Goal: Information Seeking & Learning: Check status

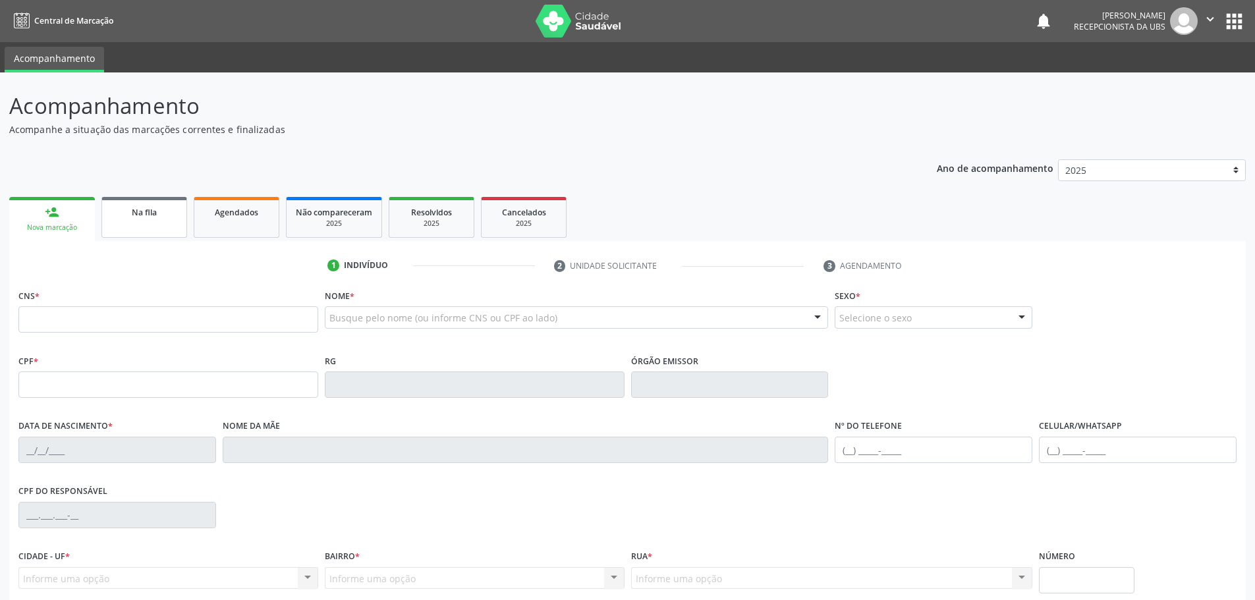
click at [152, 230] on link "Na fila" at bounding box center [144, 217] width 86 height 41
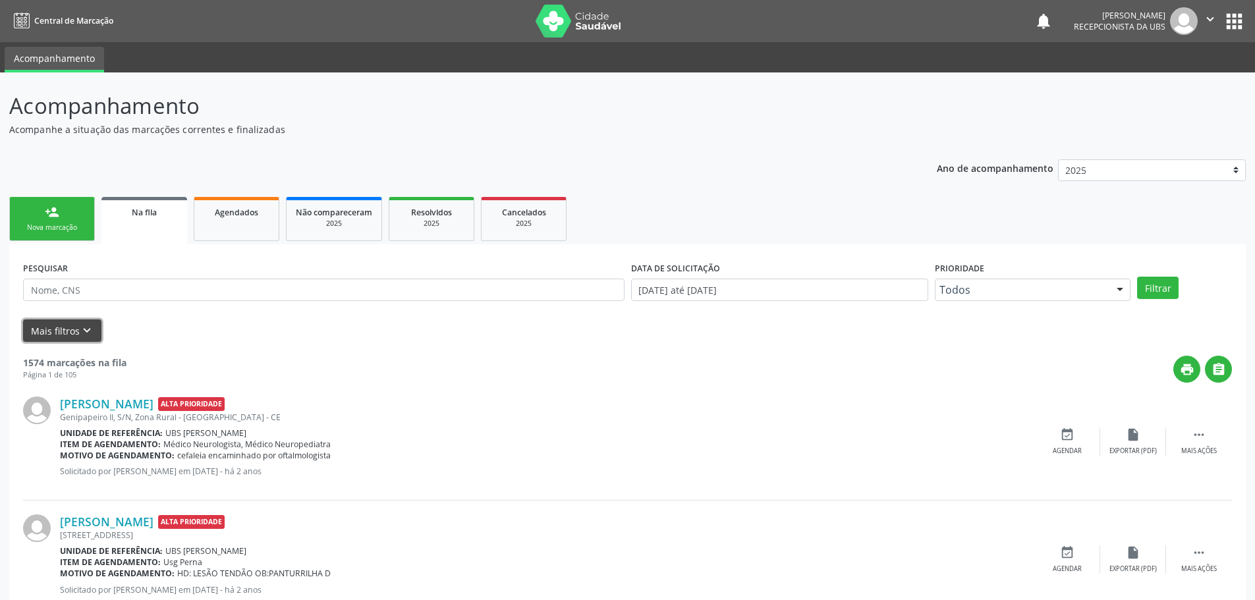
click at [72, 333] on button "Mais filtros keyboard_arrow_down" at bounding box center [62, 331] width 78 height 23
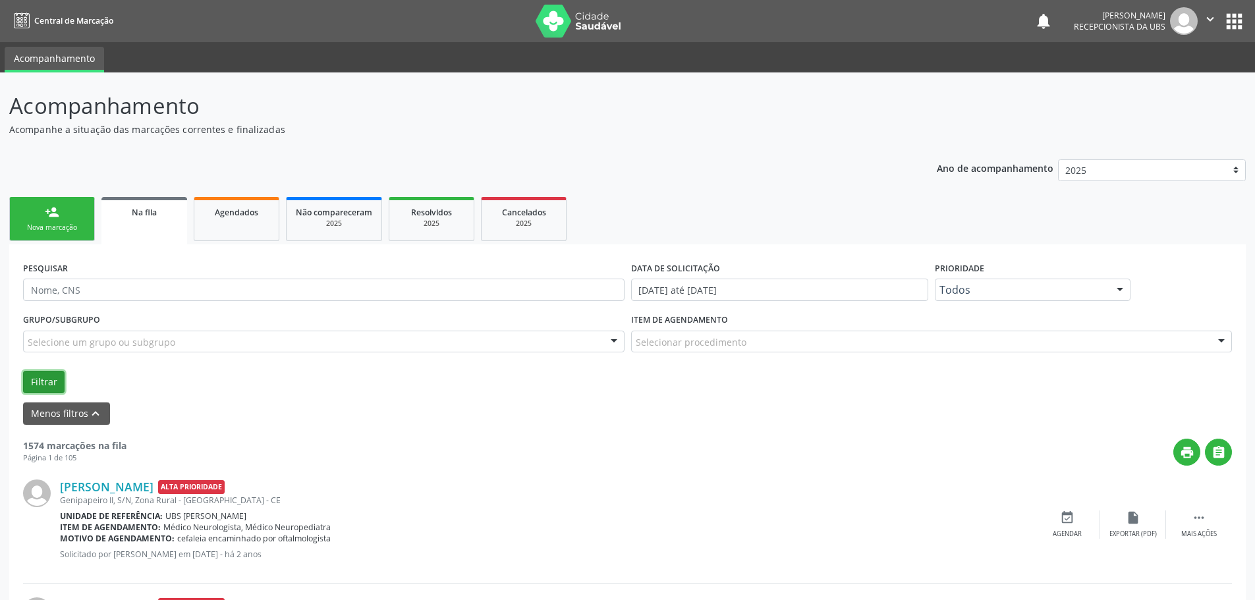
click at [43, 385] on button "Filtrar" at bounding box center [44, 382] width 42 height 22
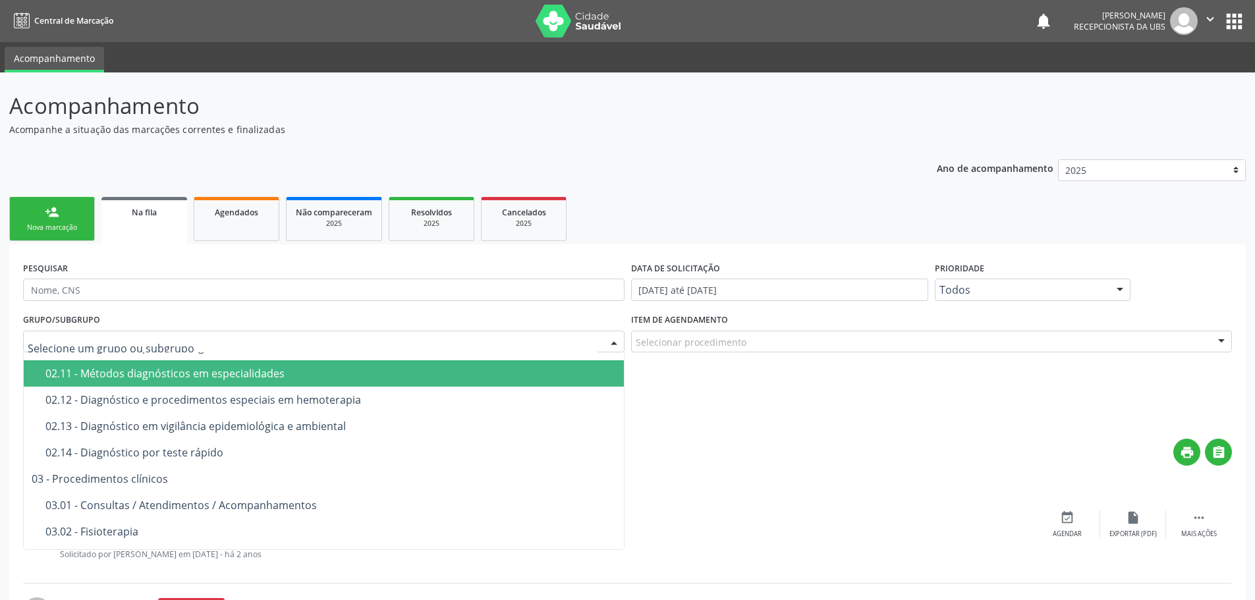
scroll to position [461, 0]
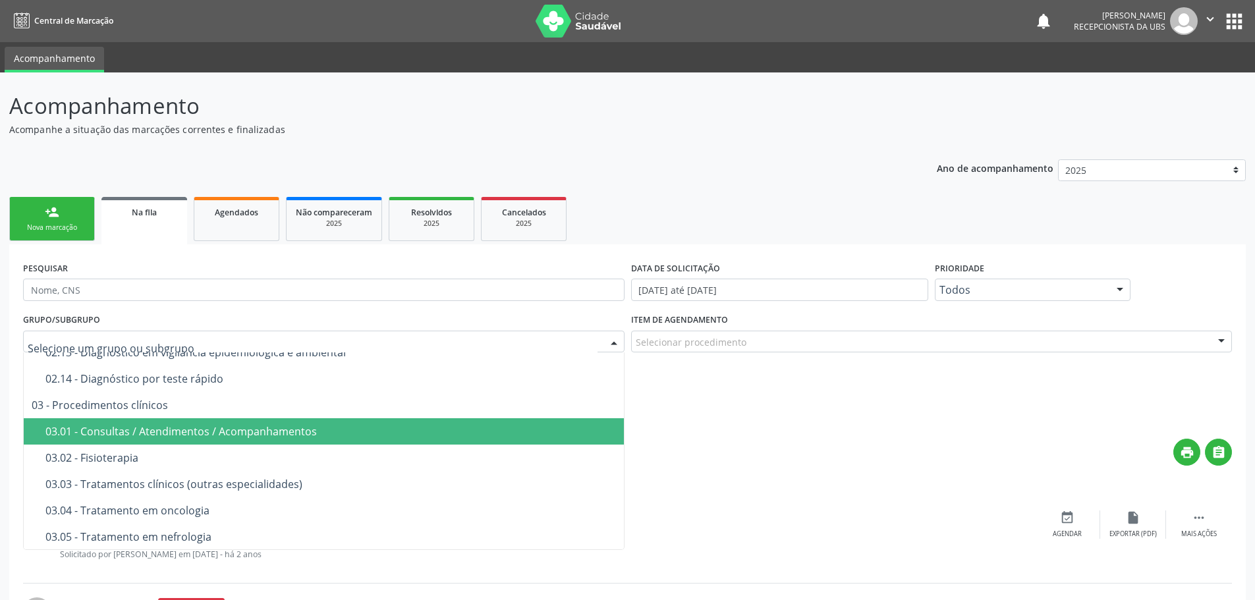
click at [190, 442] on span "03.01 - Consultas / Atendimentos / Acompanhamentos" at bounding box center [324, 431] width 600 height 26
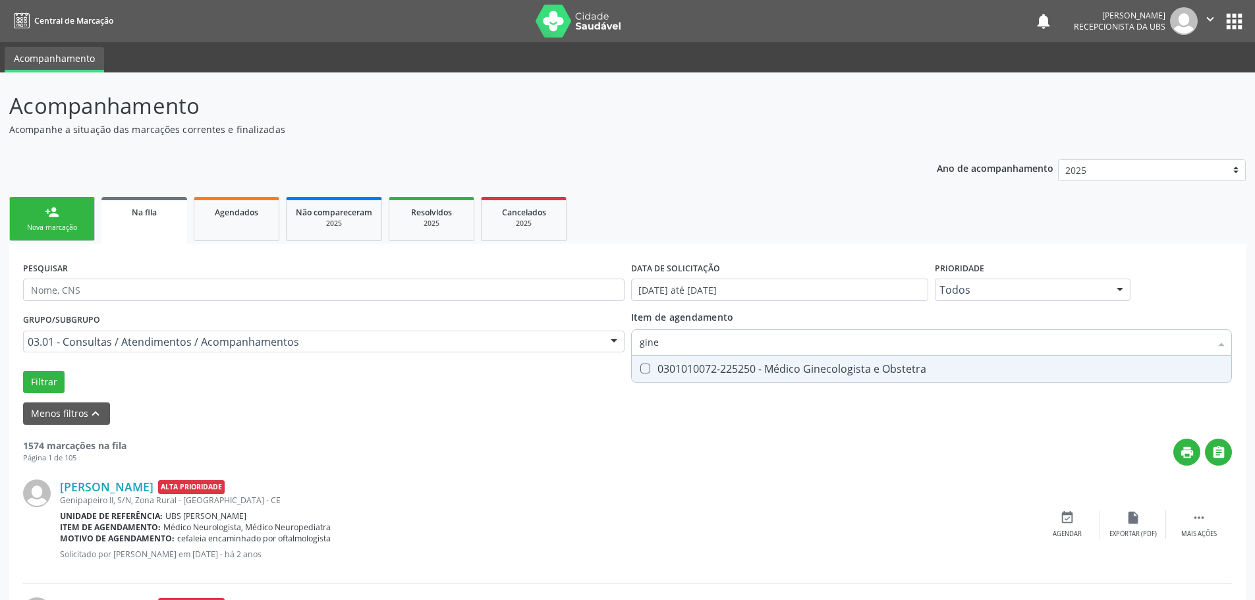
type input "ginec"
click at [732, 367] on div "0301010072-225250 - Médico Ginecologista e Obstetra" at bounding box center [932, 369] width 584 height 11
checkbox Obstetra "true"
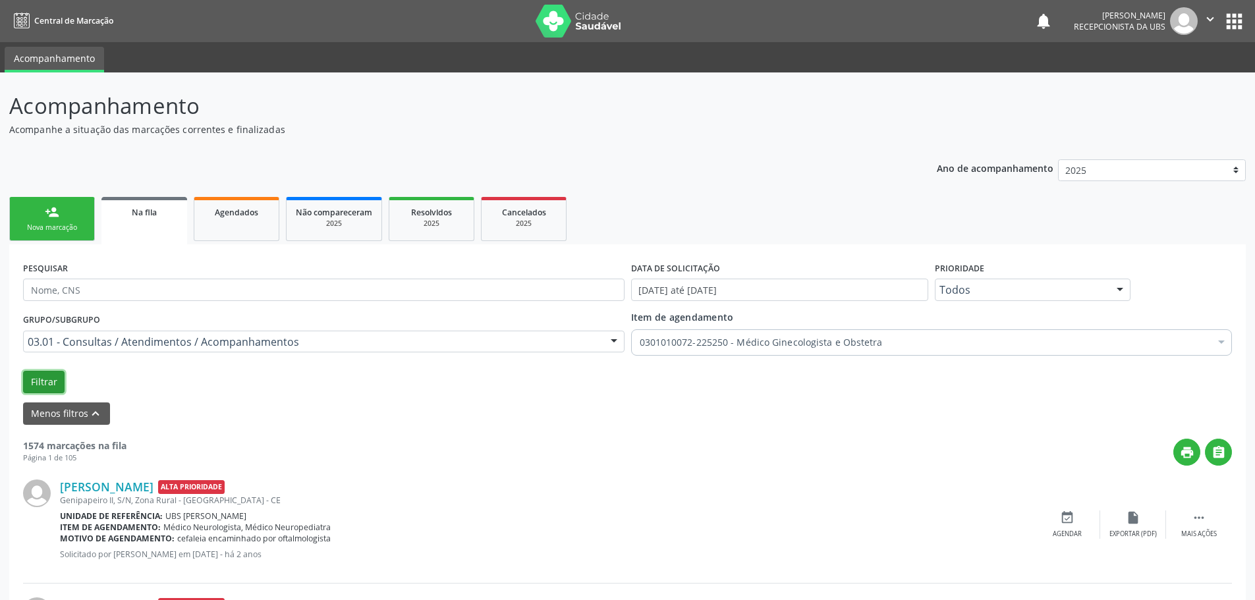
click at [42, 380] on button "Filtrar" at bounding box center [44, 382] width 42 height 22
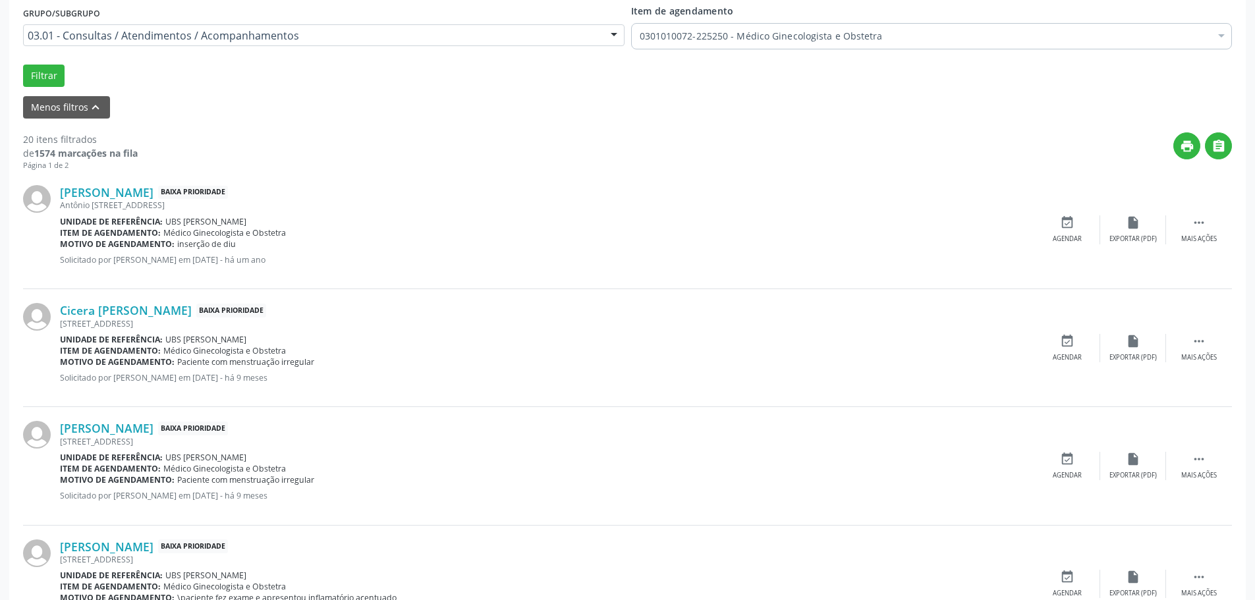
scroll to position [395, 0]
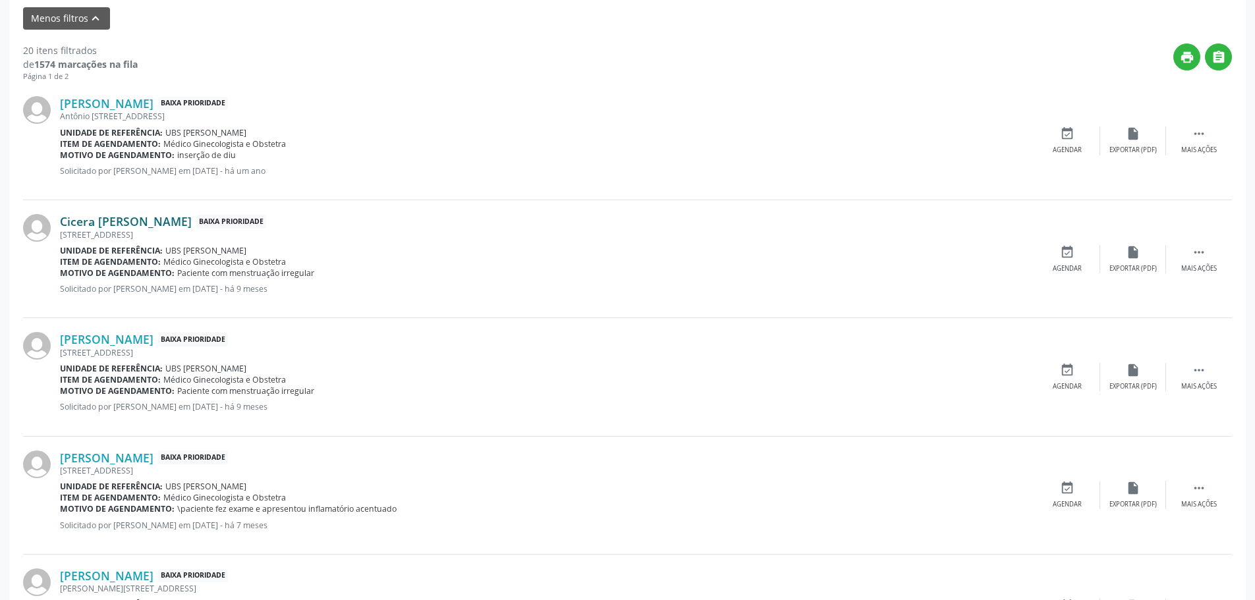
click at [128, 227] on link "Cicera [PERSON_NAME]" at bounding box center [126, 221] width 132 height 14
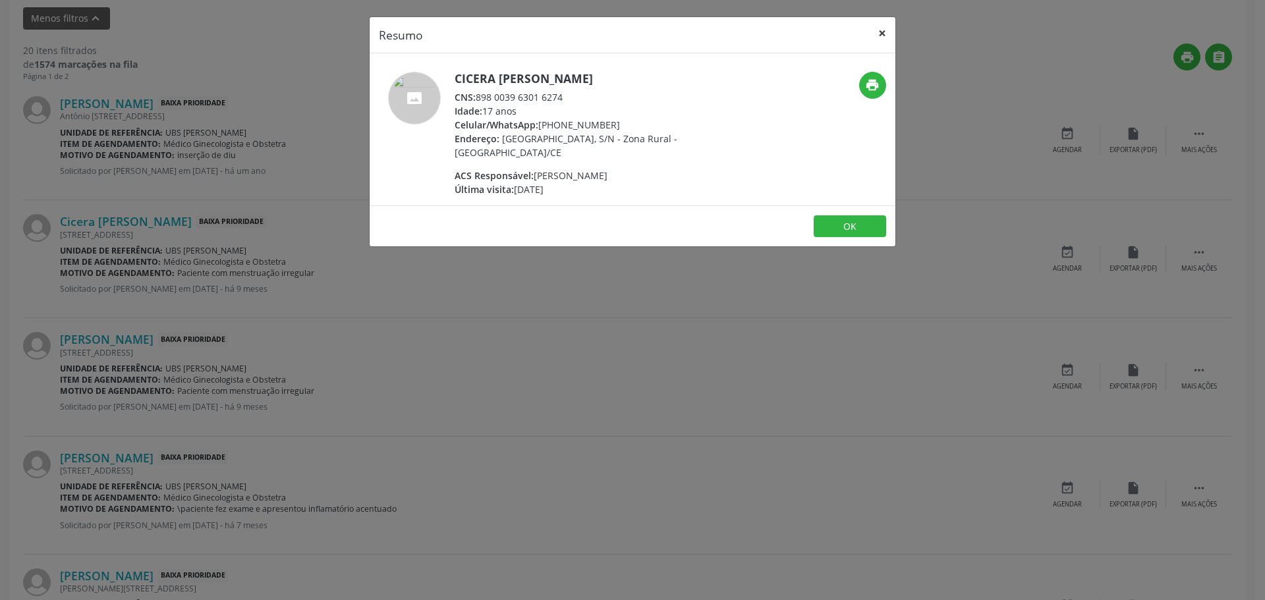
click at [882, 28] on button "×" at bounding box center [882, 33] width 26 height 32
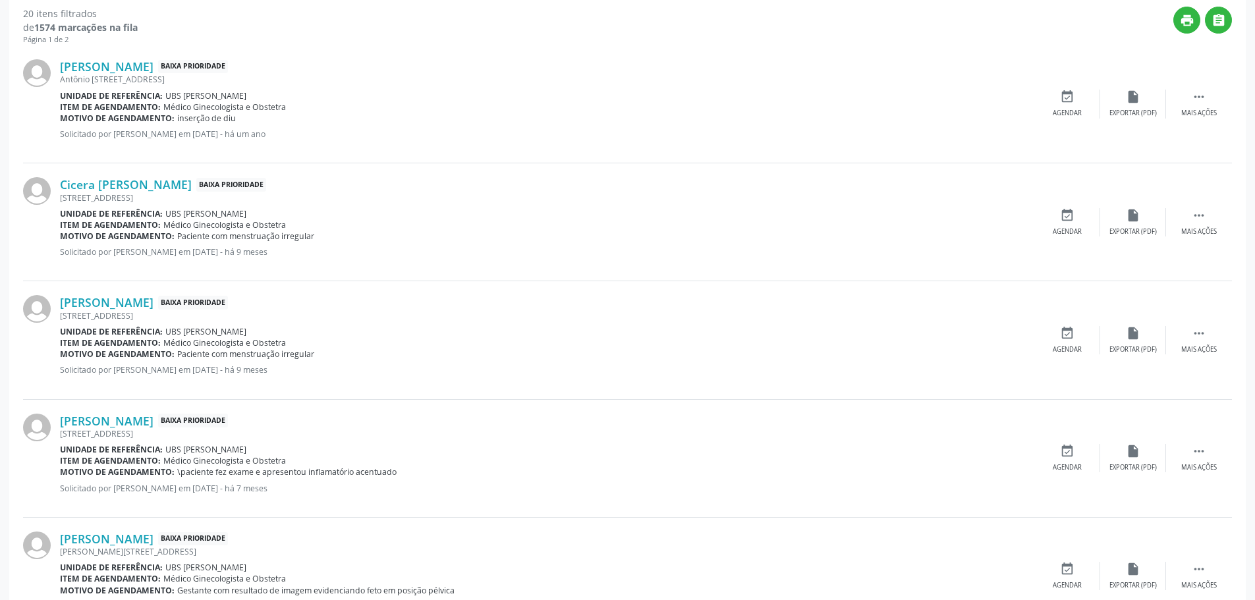
scroll to position [461, 0]
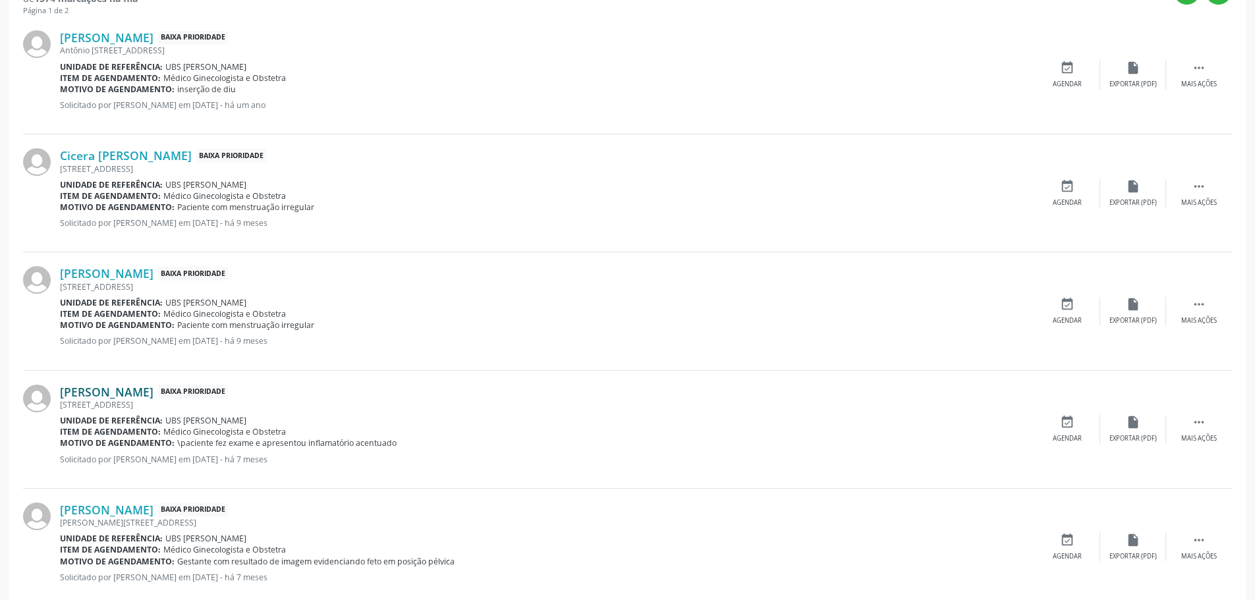
click at [129, 391] on link "[PERSON_NAME]" at bounding box center [107, 392] width 94 height 14
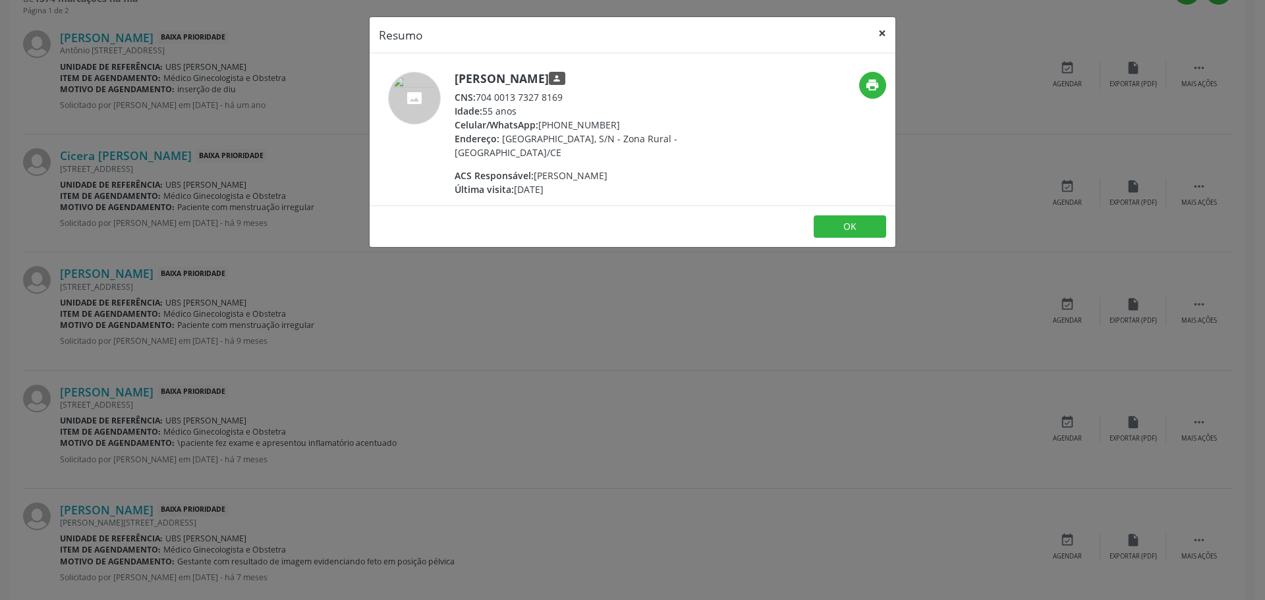
click at [882, 40] on button "×" at bounding box center [882, 33] width 26 height 32
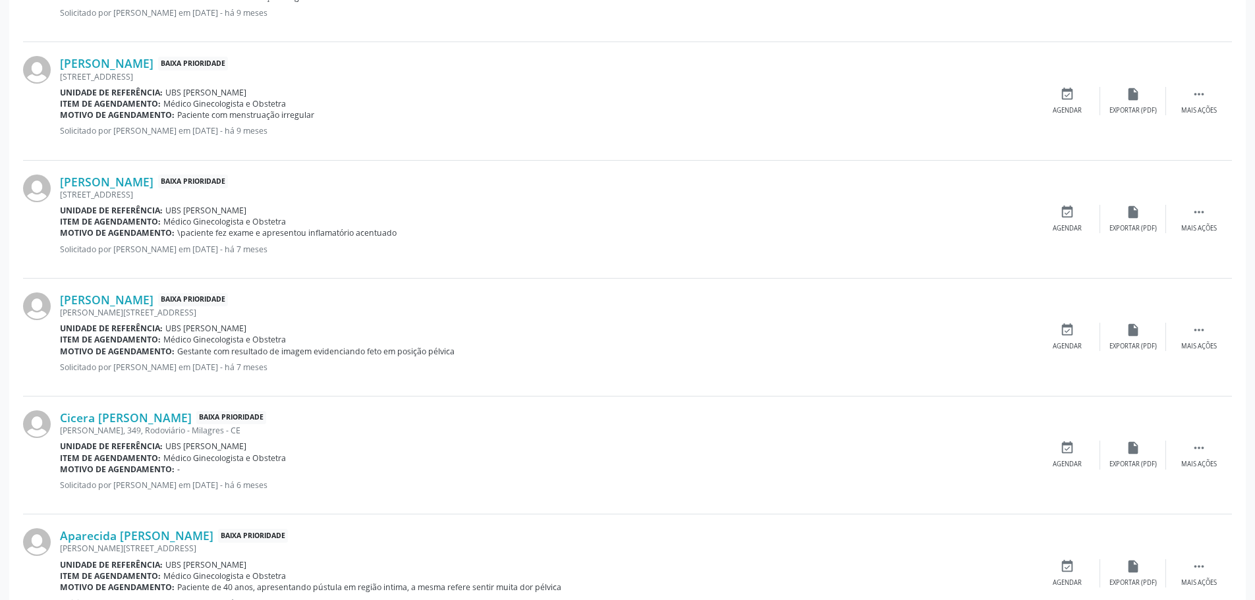
scroll to position [725, 0]
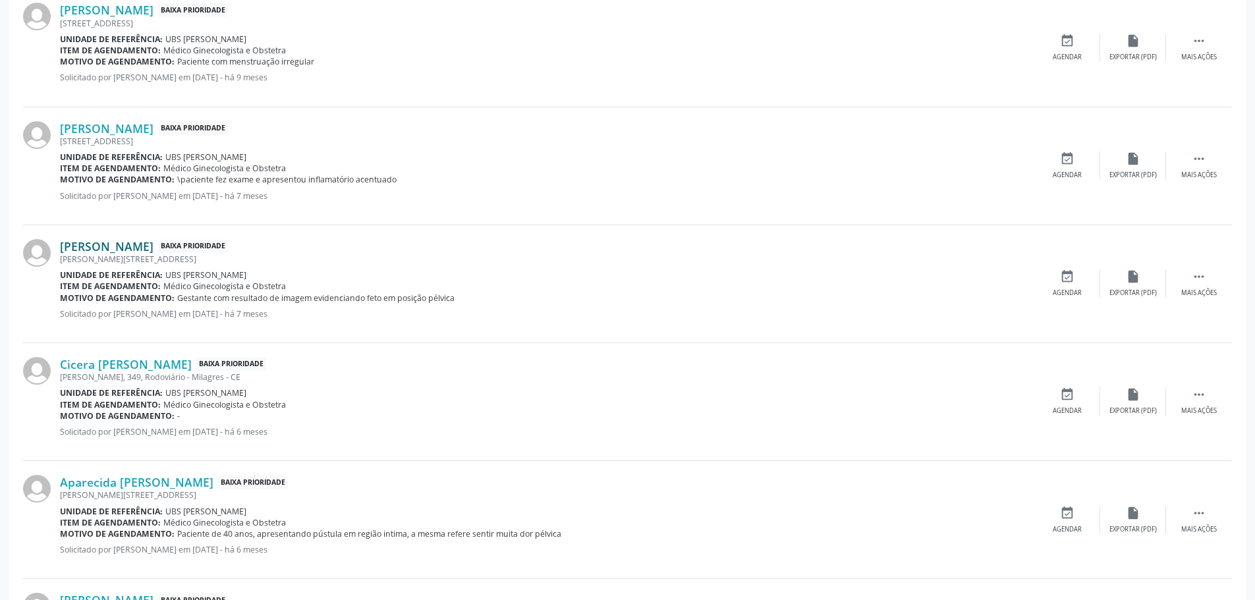
click at [151, 248] on link "[PERSON_NAME]" at bounding box center [107, 246] width 94 height 14
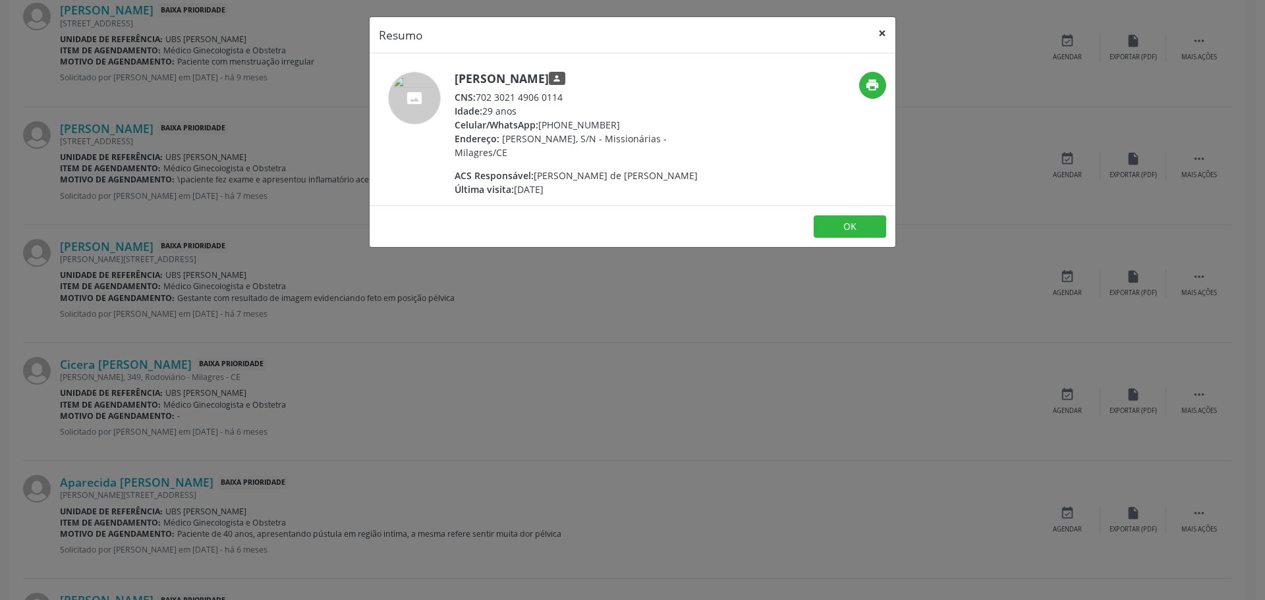
click at [875, 34] on button "×" at bounding box center [882, 33] width 26 height 32
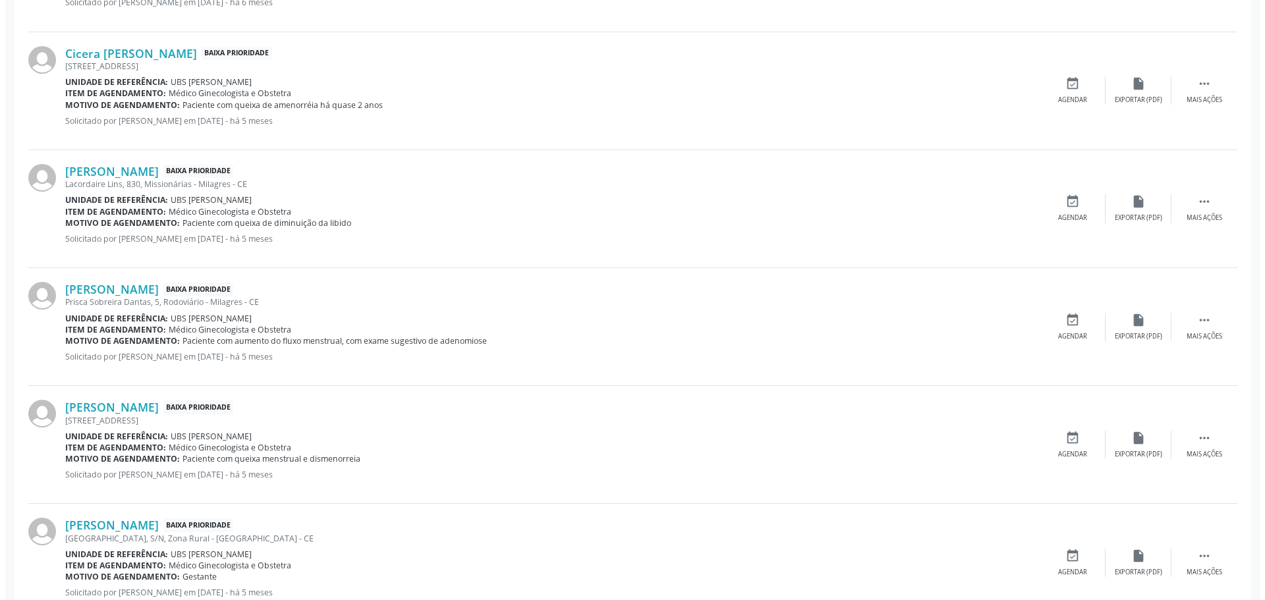
scroll to position [1515, 0]
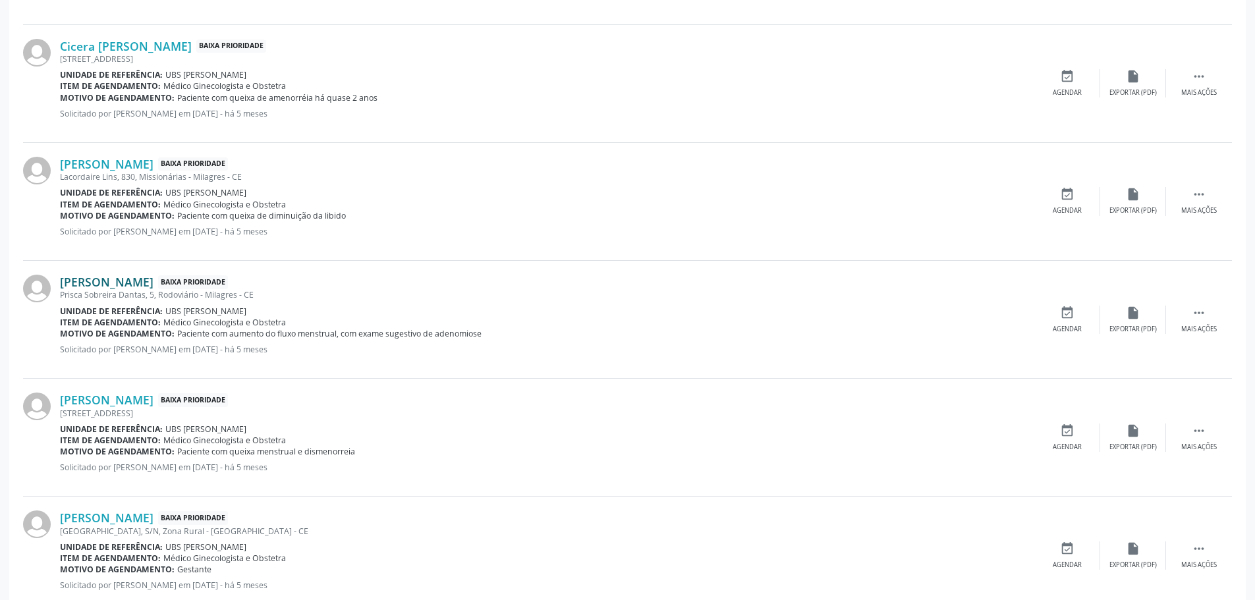
click at [154, 279] on link "[PERSON_NAME]" at bounding box center [107, 282] width 94 height 14
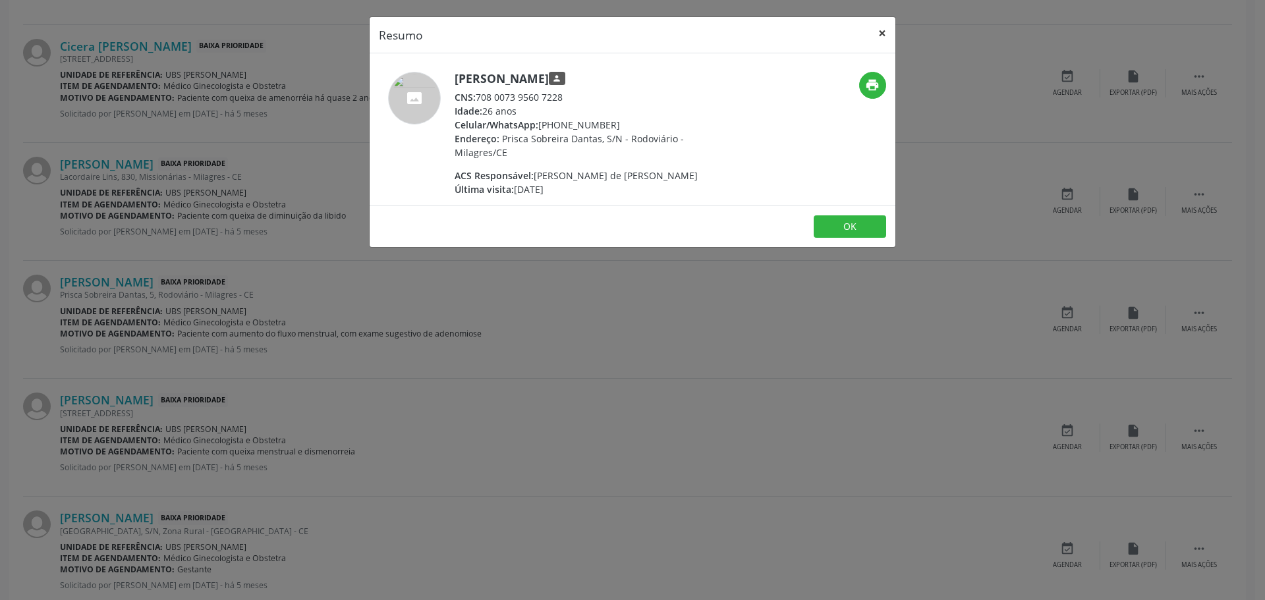
click at [887, 31] on button "×" at bounding box center [882, 33] width 26 height 32
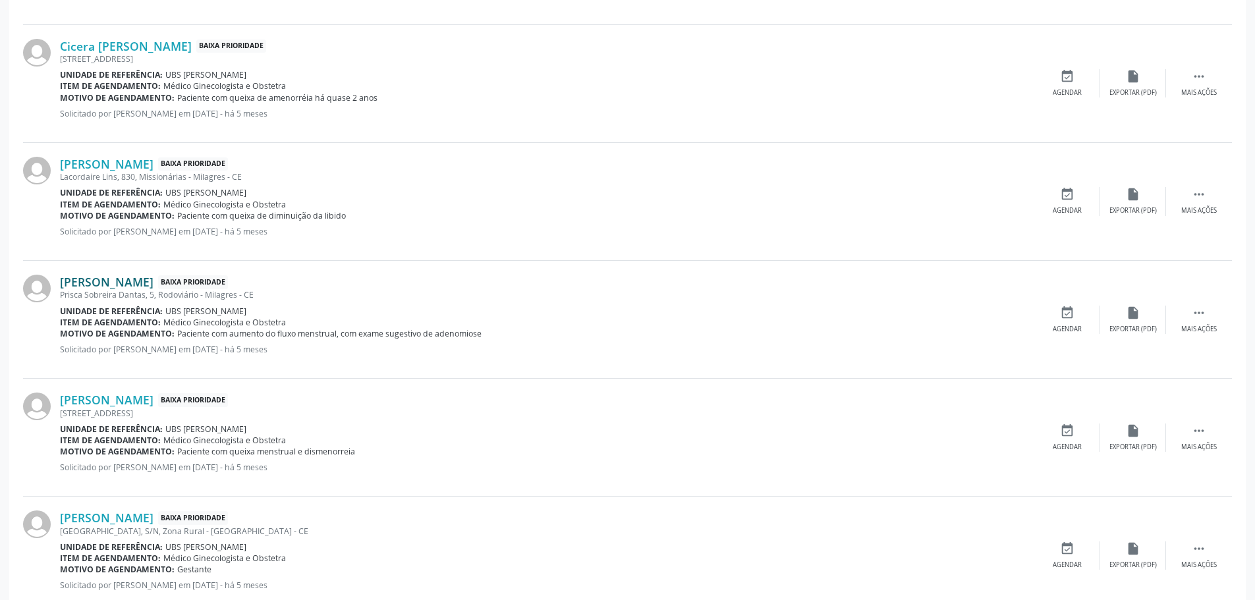
click at [111, 284] on link "[PERSON_NAME]" at bounding box center [107, 282] width 94 height 14
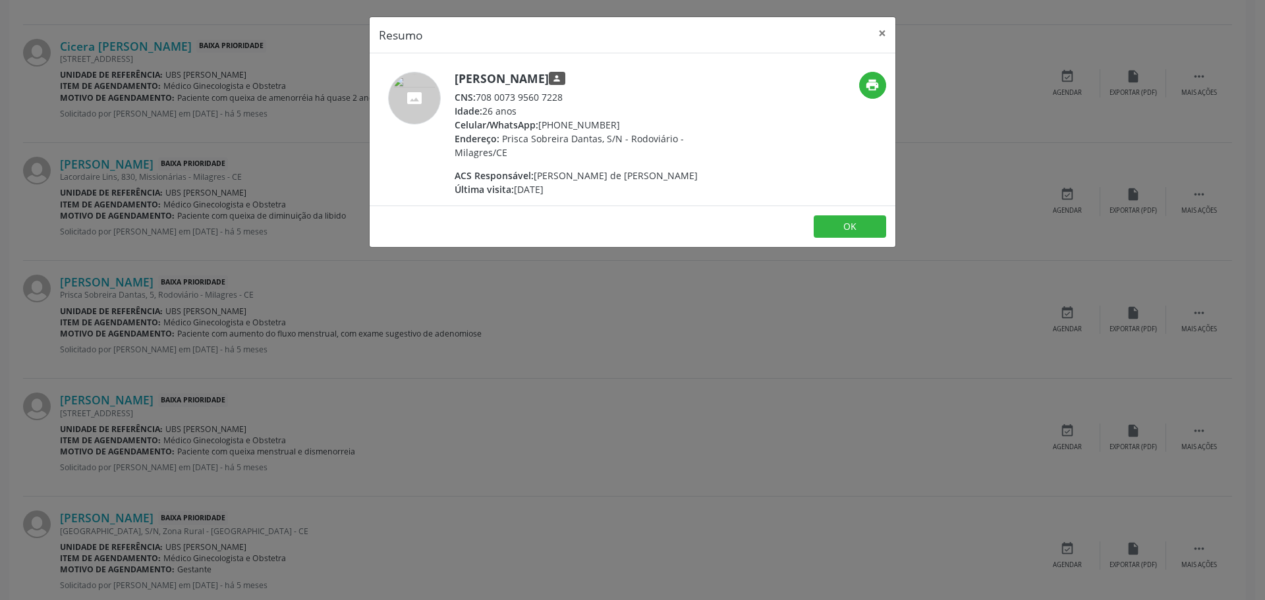
drag, startPoint x: 565, startPoint y: 99, endPoint x: 479, endPoint y: 92, distance: 86.7
click at [479, 92] on div "CNS: 708 0073 9560 7228" at bounding box center [583, 97] width 256 height 14
copy div "708 0073 9560 7228"
drag, startPoint x: 653, startPoint y: 77, endPoint x: 456, endPoint y: 82, distance: 197.1
click at [456, 82] on h5 "[PERSON_NAME] person" at bounding box center [583, 79] width 256 height 14
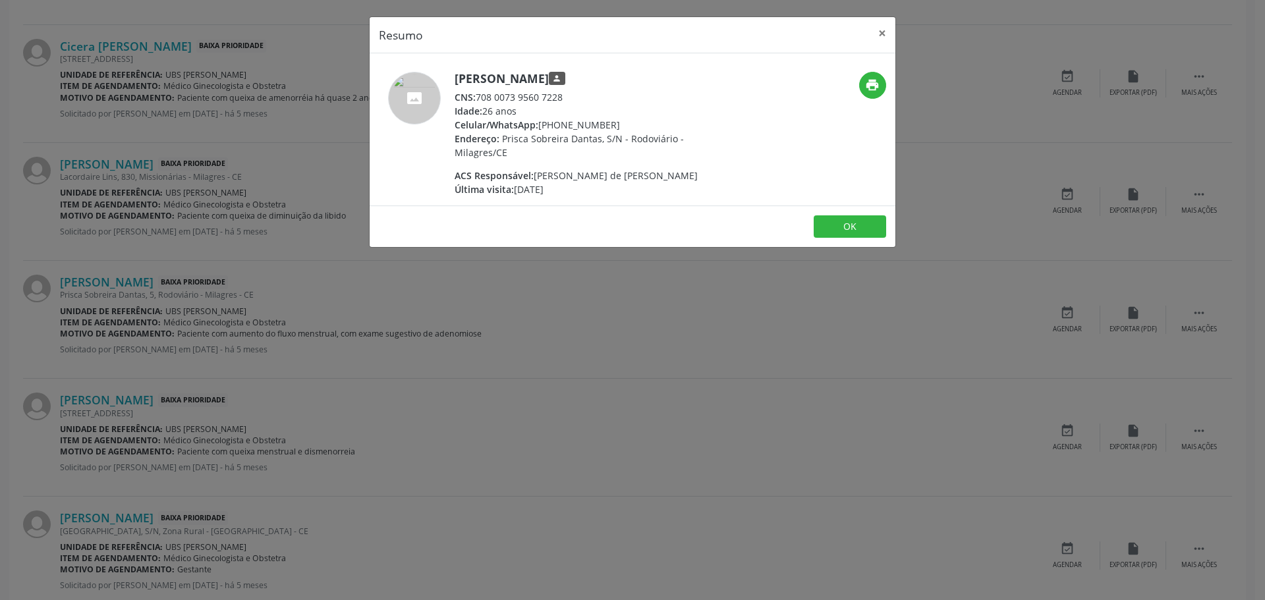
copy h5 "[PERSON_NAME]"
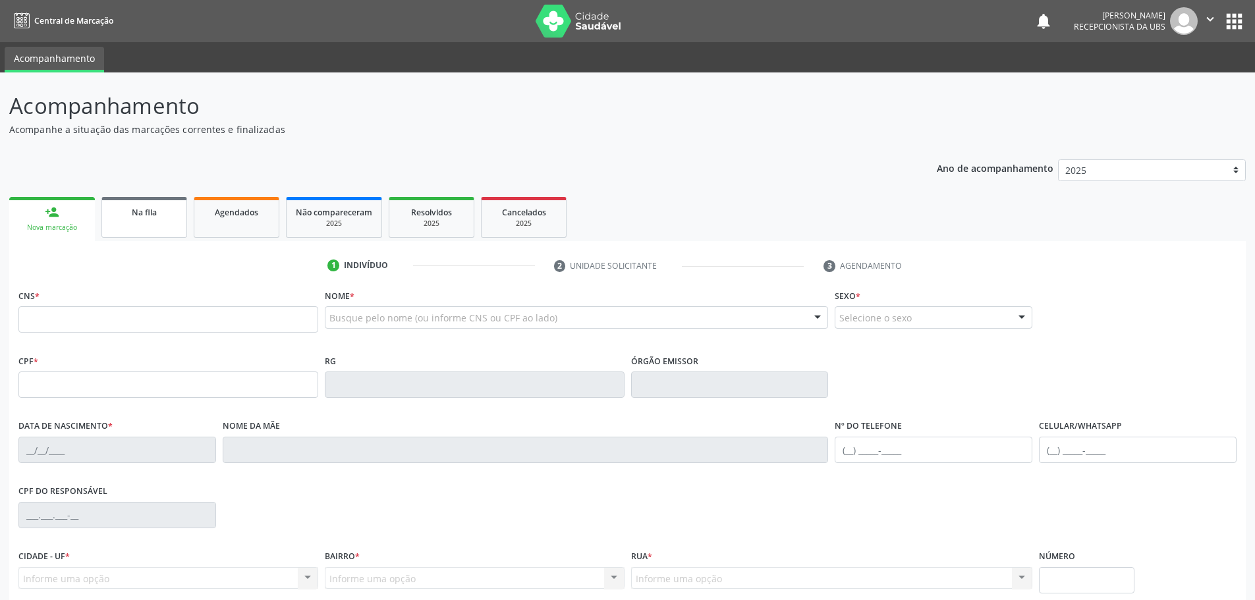
click at [113, 221] on link "Na fila" at bounding box center [144, 217] width 86 height 41
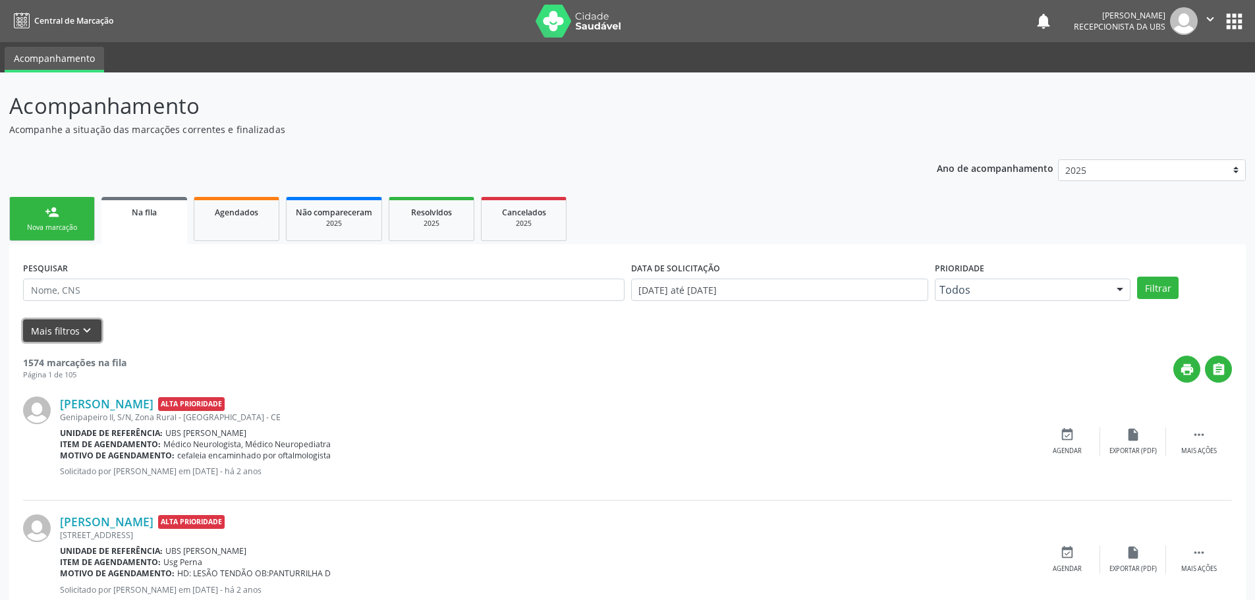
click at [92, 329] on icon "keyboard_arrow_down" at bounding box center [87, 331] width 14 height 14
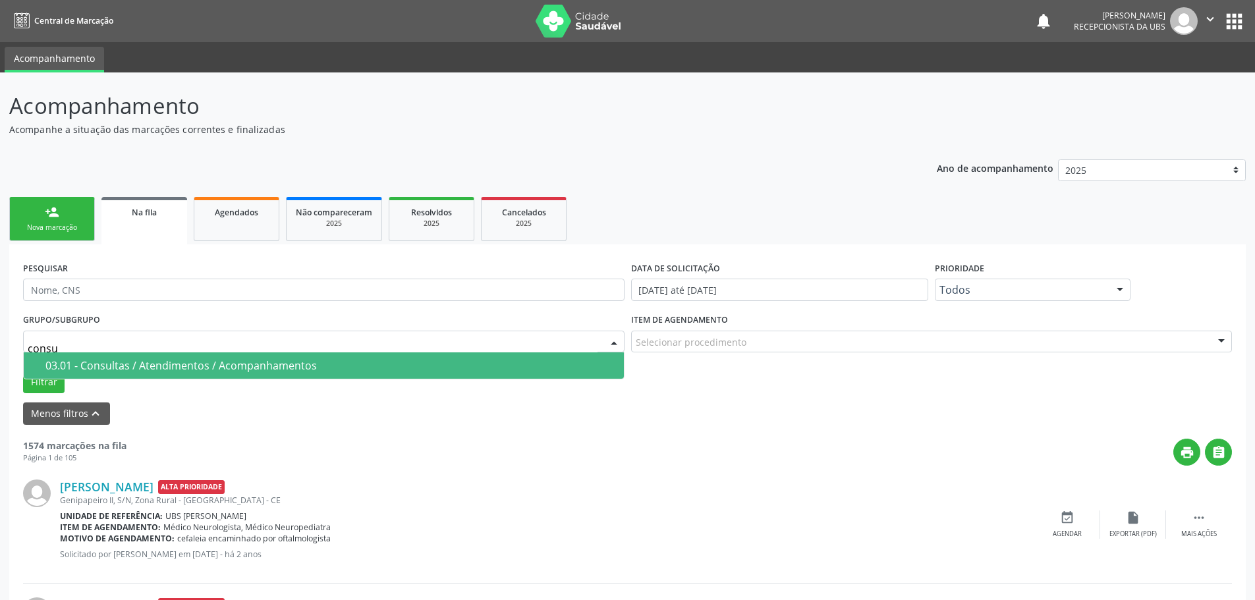
type input "consul"
click at [110, 366] on div "03.01 - Consultas / Atendimentos / Acompanhamentos" at bounding box center [330, 365] width 571 height 11
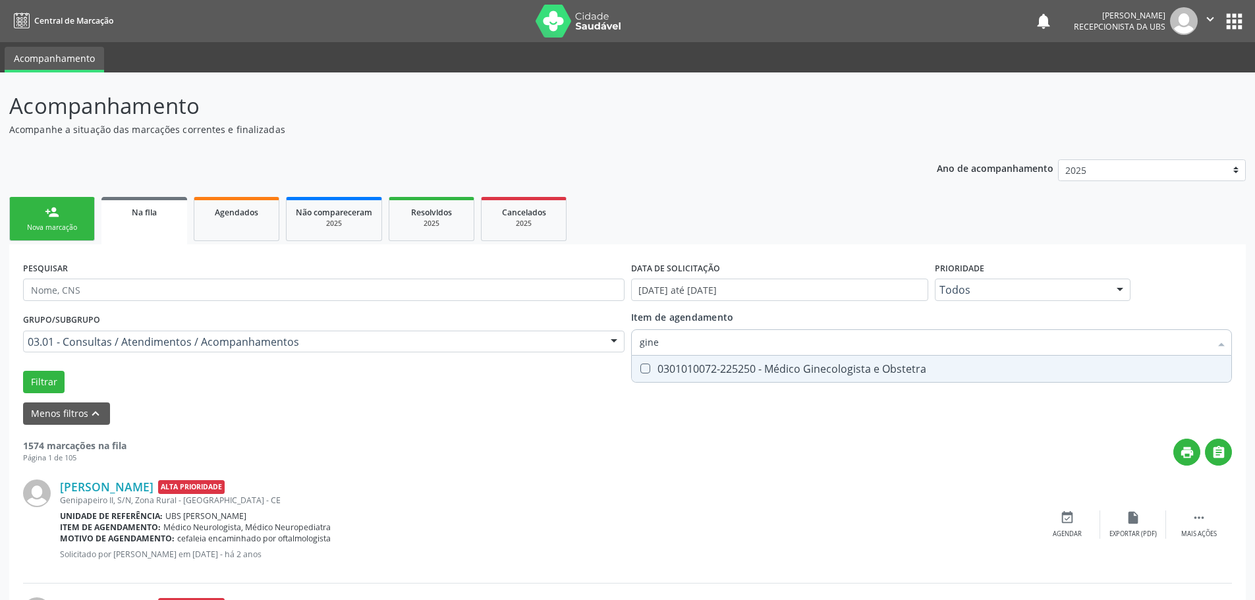
type input "ginec"
click at [645, 368] on Obstetra at bounding box center [645, 369] width 10 height 10
click at [640, 368] on Obstetra "checkbox" at bounding box center [636, 368] width 9 height 9
checkbox Obstetra "true"
click at [26, 380] on button "Filtrar" at bounding box center [44, 382] width 42 height 22
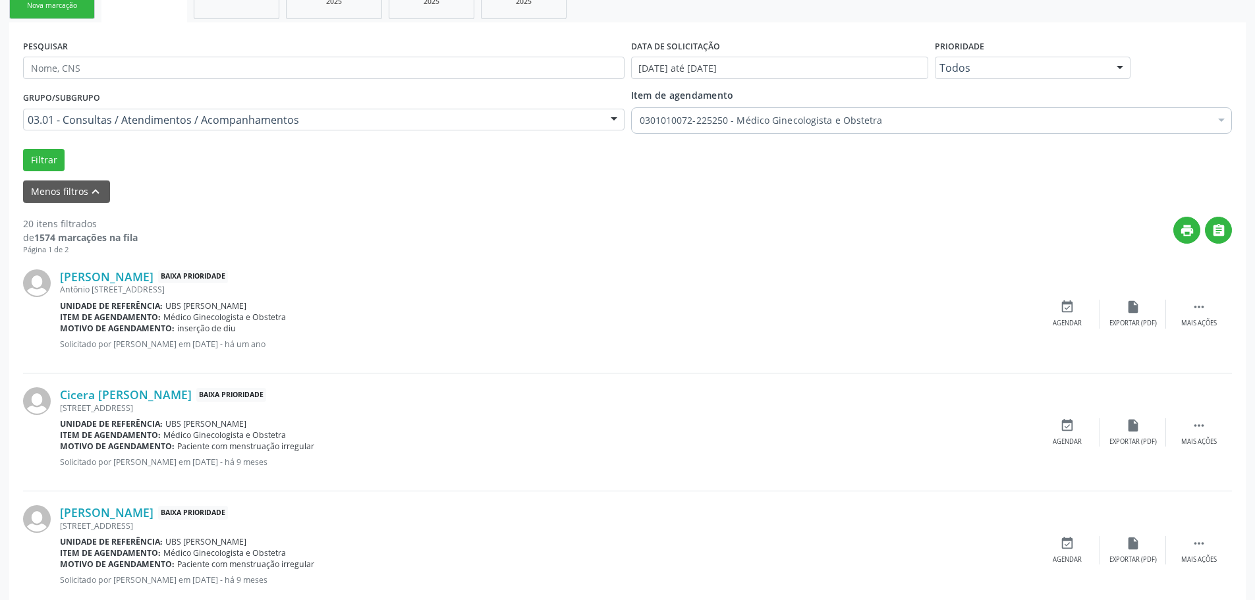
scroll to position [329, 0]
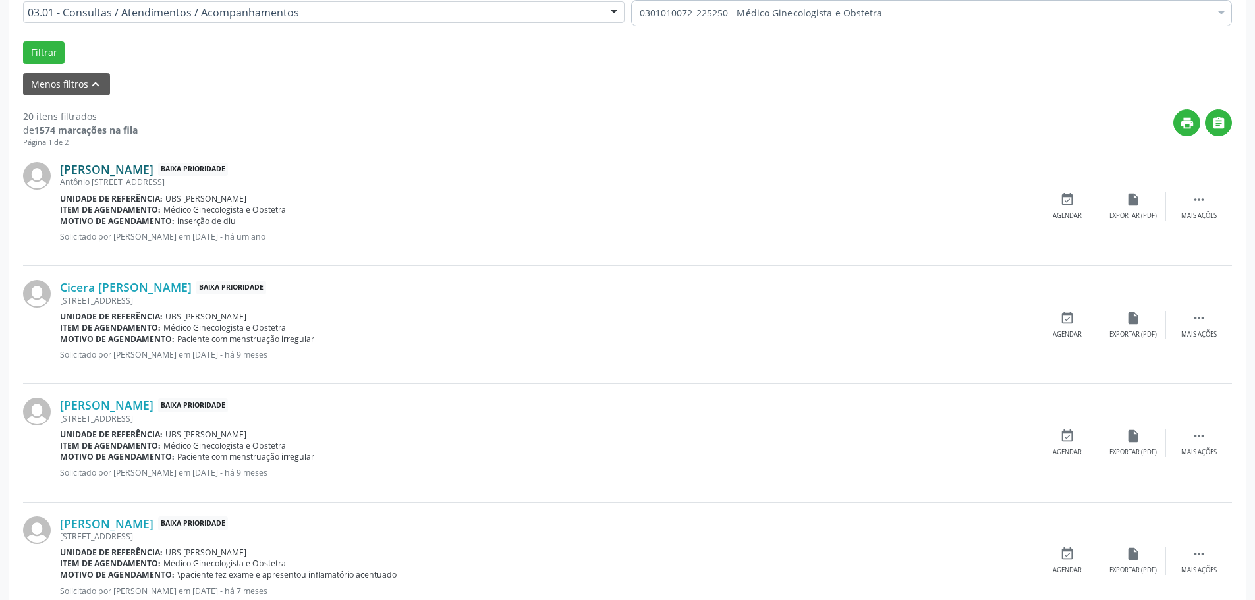
click at [151, 167] on link "[PERSON_NAME]" at bounding box center [107, 169] width 94 height 14
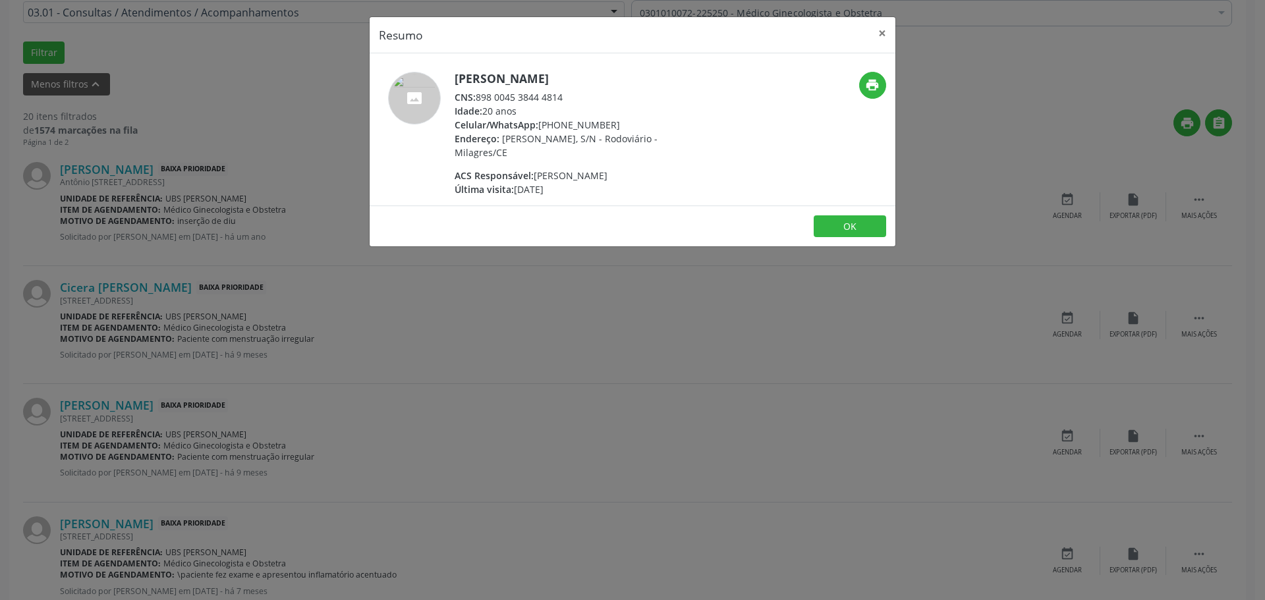
click at [287, 254] on div "Resumo × Ana Valeska Gonçalves de Souza CNS: 898 0045 3844 4814 Idade: 20 anos …" at bounding box center [632, 300] width 1265 height 600
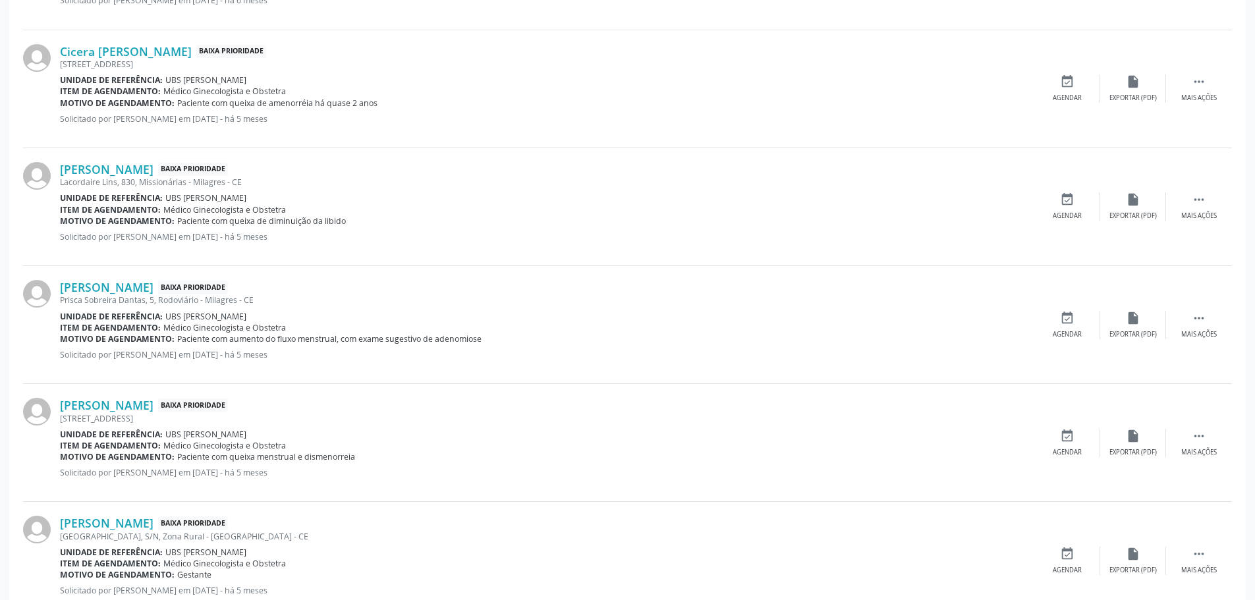
scroll to position [1515, 0]
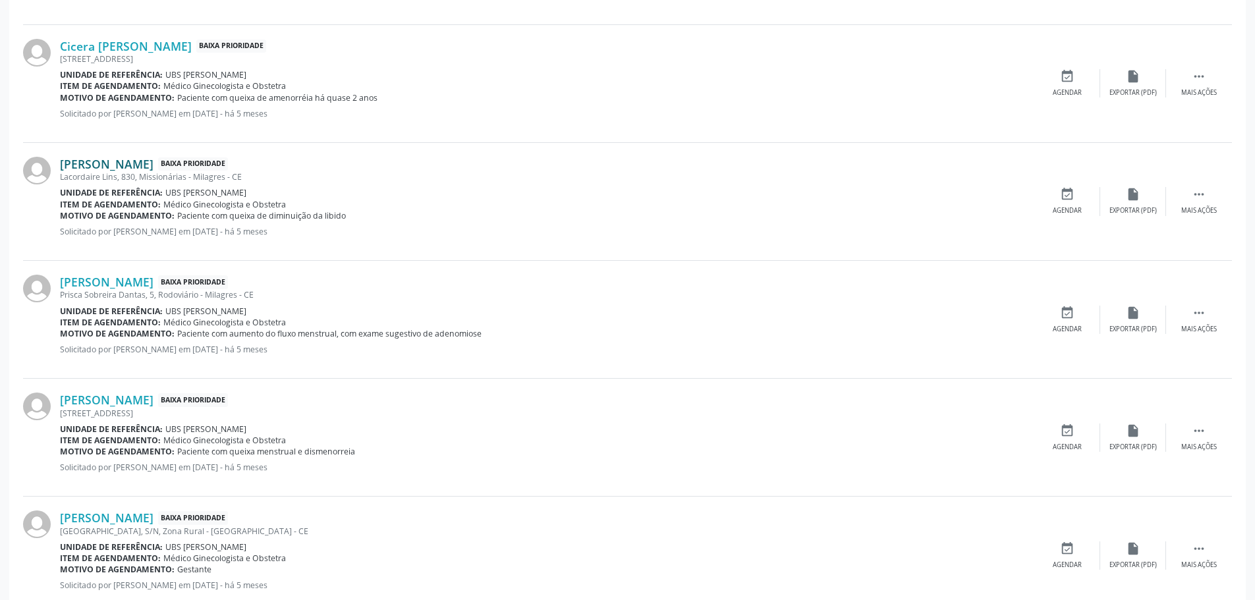
click at [154, 163] on link "[PERSON_NAME]" at bounding box center [107, 164] width 94 height 14
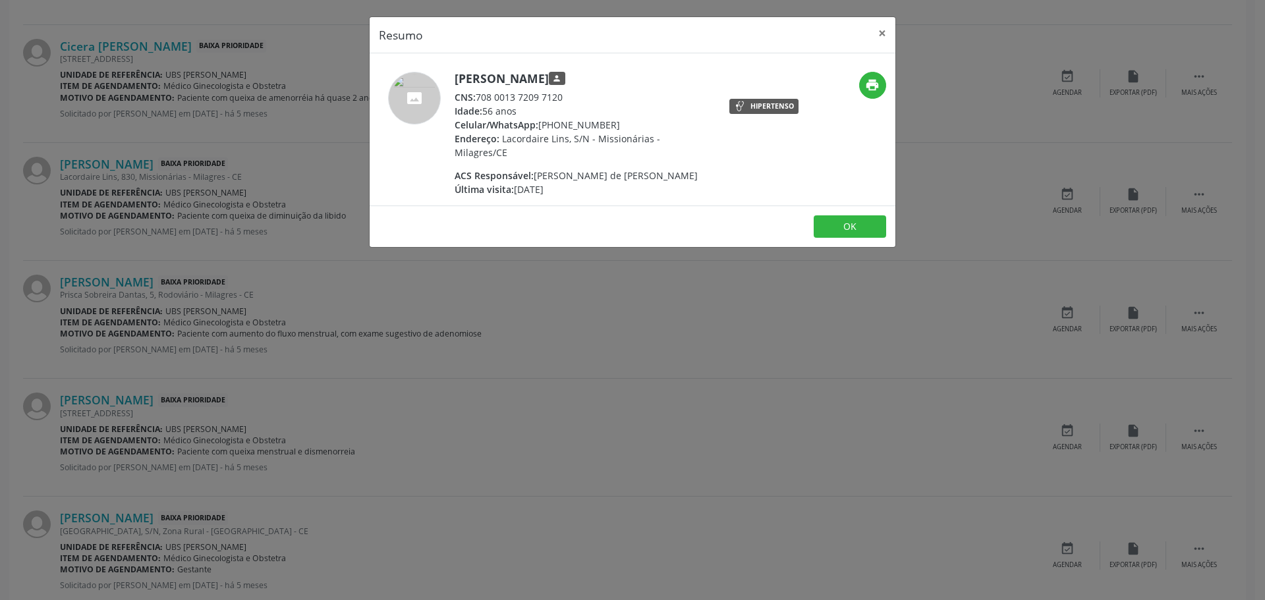
click at [543, 257] on div "Resumo × Ana Alves Tinim Bezerra person CNS: 708 0013 7209 7120 Idade: 56 anos …" at bounding box center [632, 300] width 1265 height 600
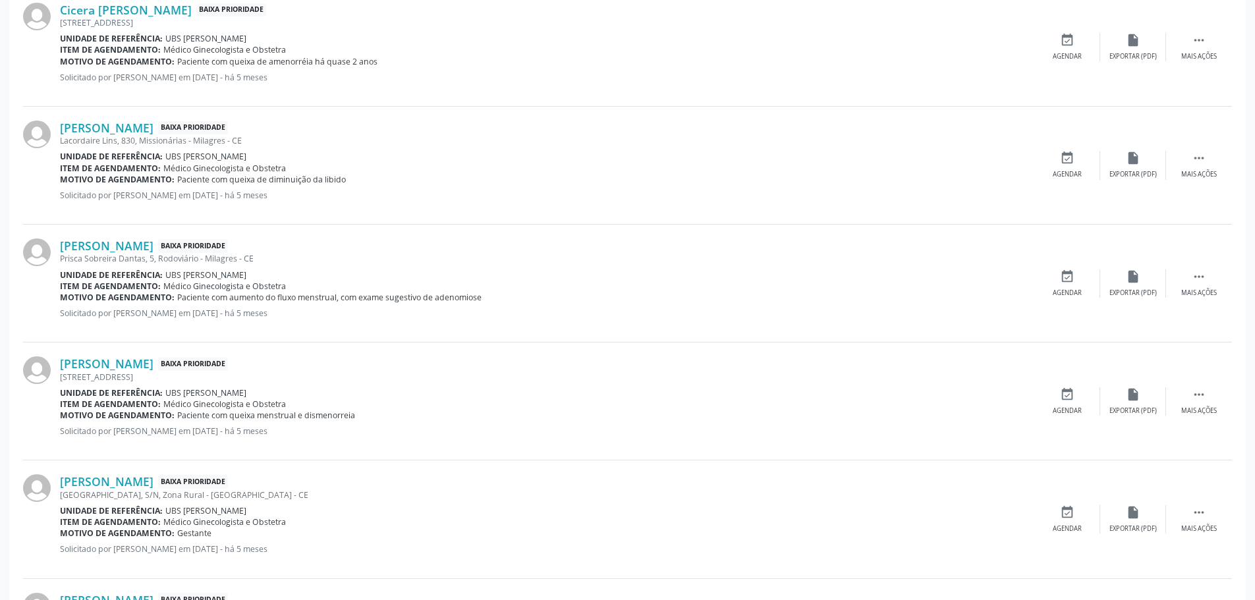
scroll to position [1581, 0]
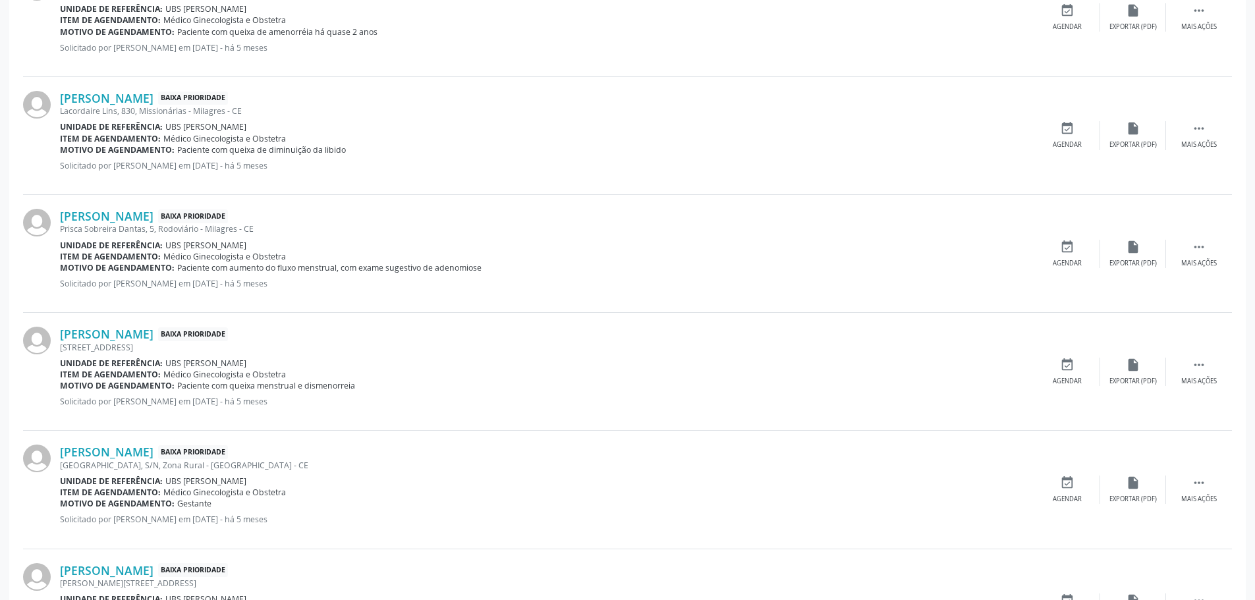
click at [155, 443] on div "Naely Bernardino da Silva Baixa Prioridade São Domingos, S/N, Zona Rural - Mila…" at bounding box center [627, 490] width 1209 height 118
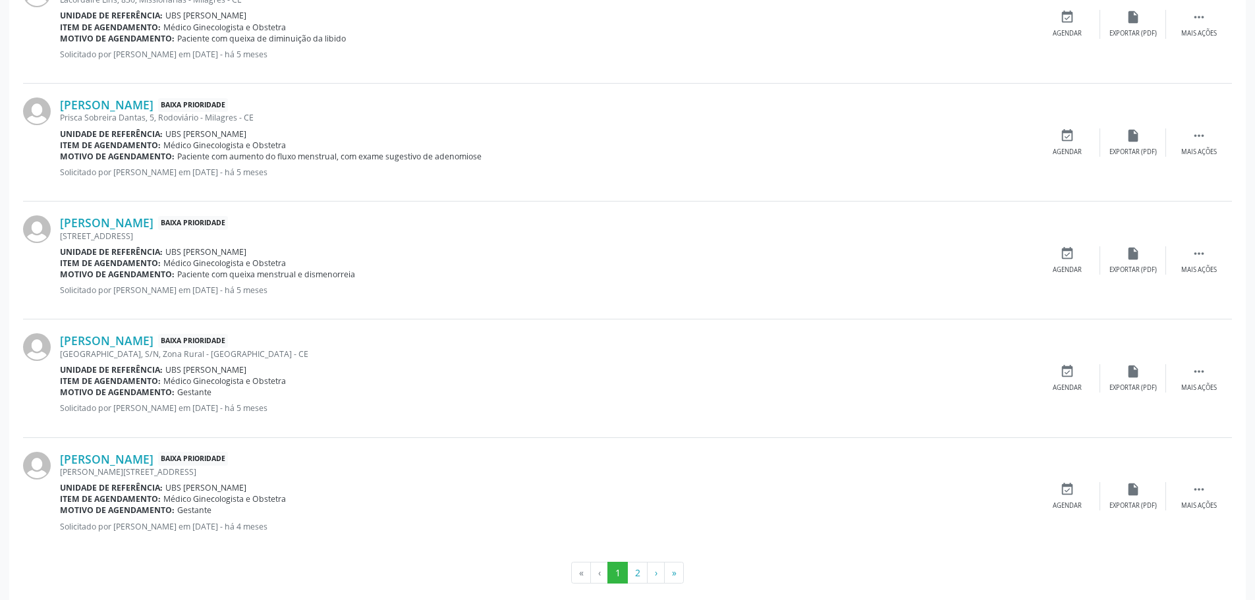
scroll to position [1709, 0]
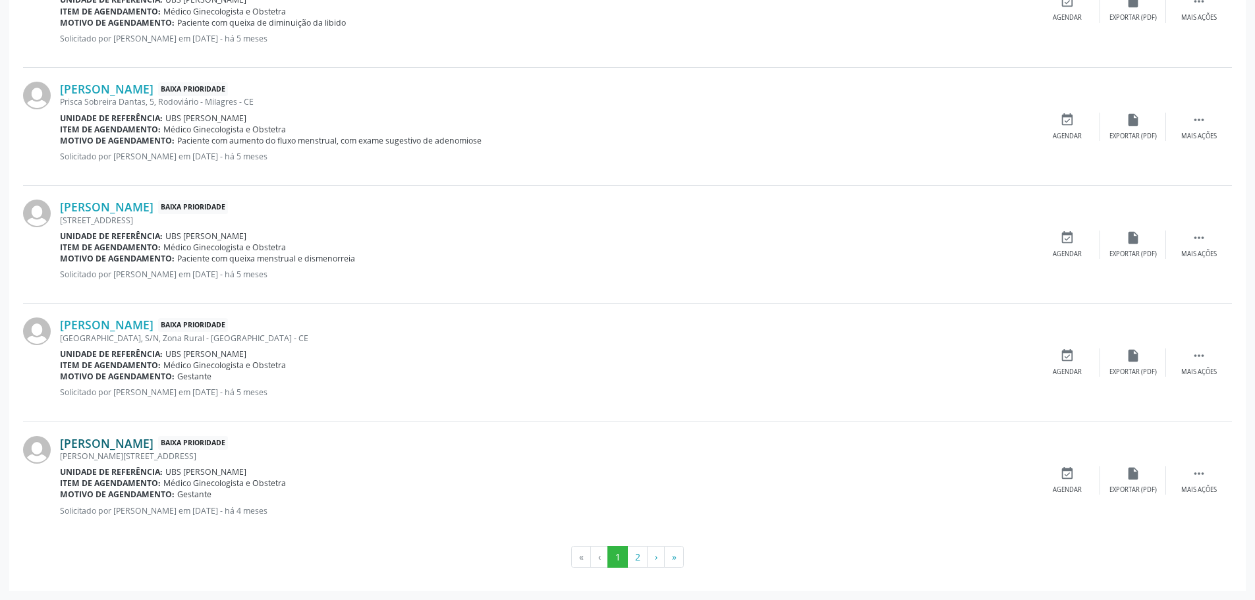
click at [154, 438] on link "[PERSON_NAME]" at bounding box center [107, 443] width 94 height 14
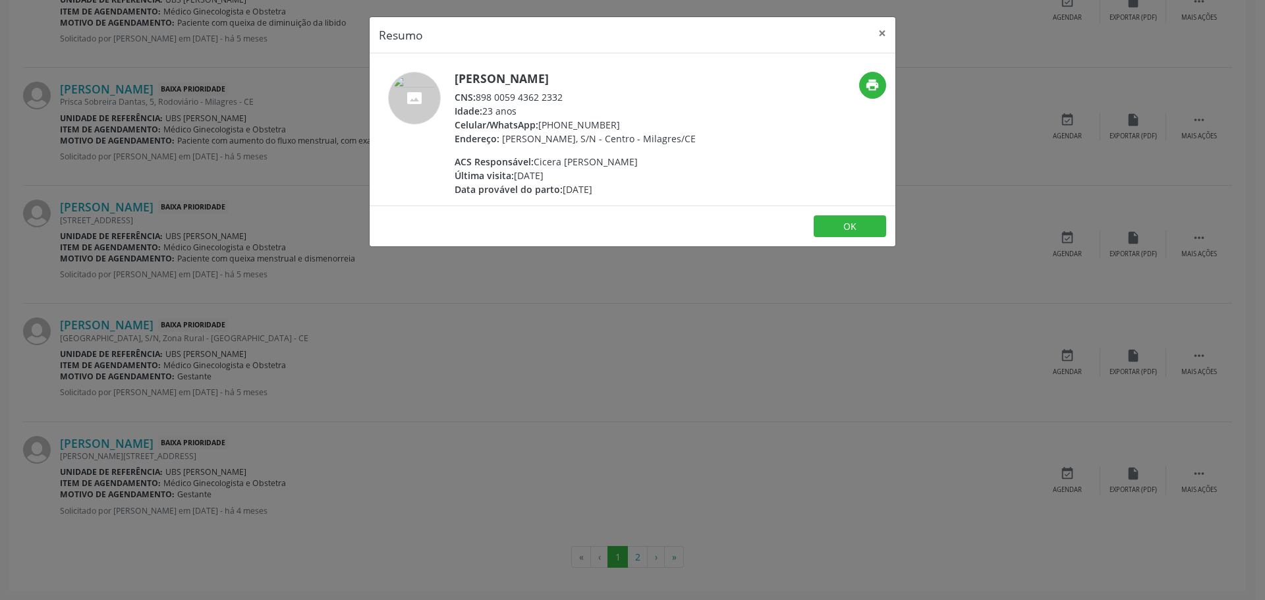
click at [629, 563] on div "Resumo × Daniely de Araujo Morais CNS: 898 0059 4362 2332 Idade: 23 anos Celula…" at bounding box center [632, 300] width 1265 height 600
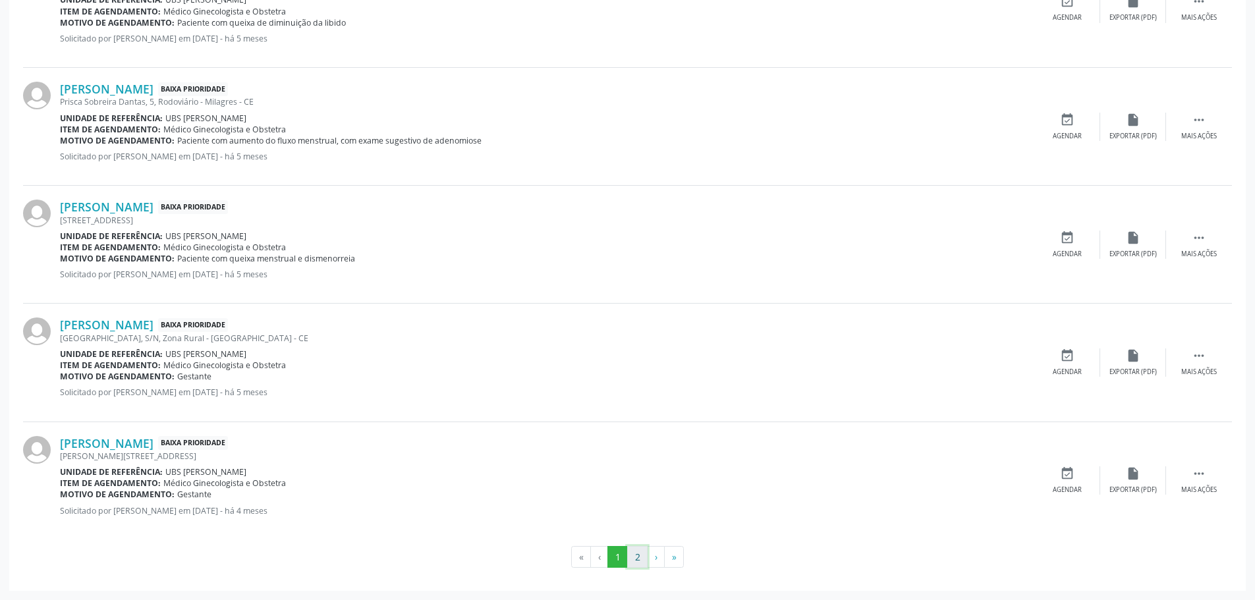
click at [634, 559] on button "2" at bounding box center [637, 557] width 20 height 22
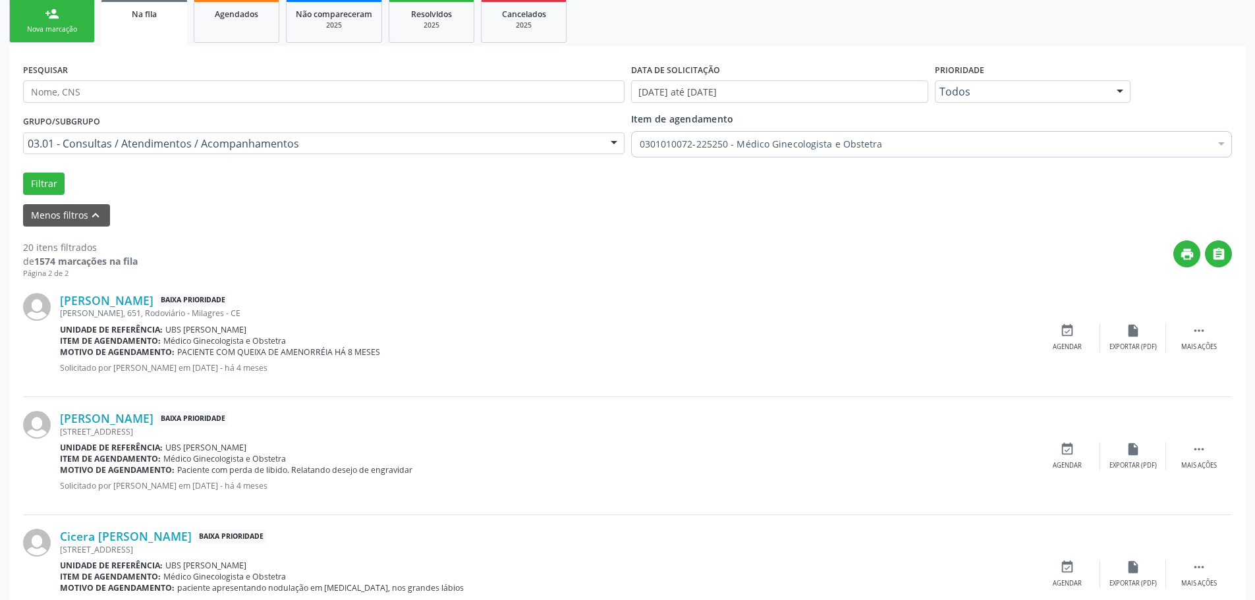
scroll to position [329, 0]
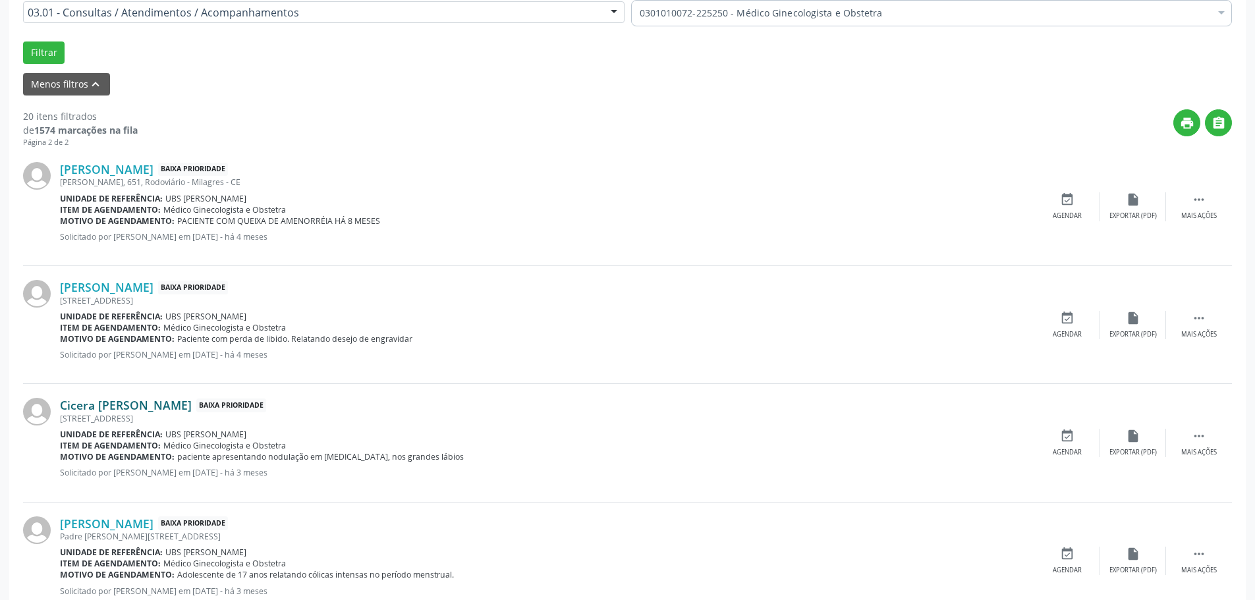
click at [176, 405] on link "Cicera Sandra Campos Goncalves" at bounding box center [126, 405] width 132 height 14
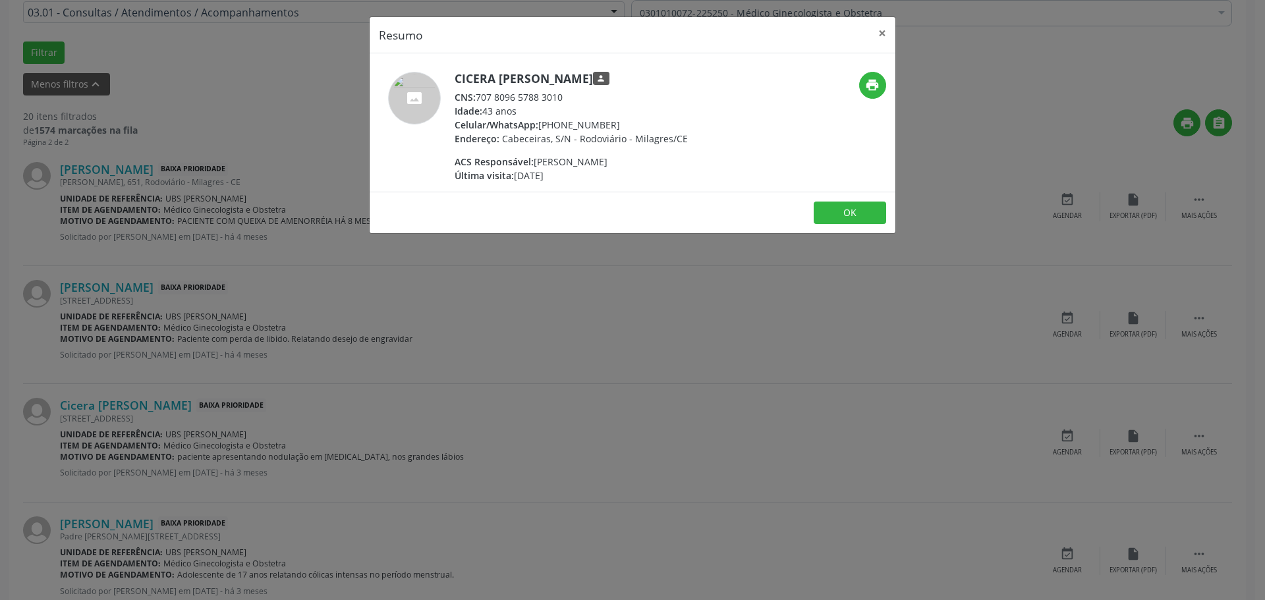
click at [646, 341] on div "Resumo × Cicera Sandra Campos Goncalves person CNS: 707 8096 5788 3010 Idade: 4…" at bounding box center [632, 300] width 1265 height 600
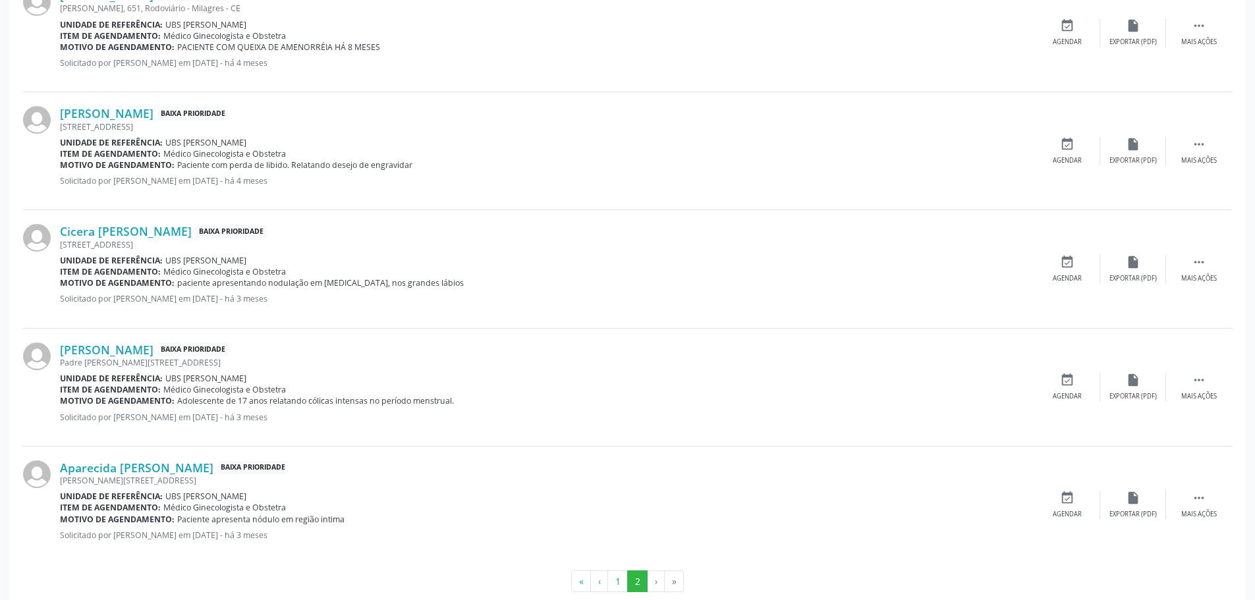
scroll to position [528, 0]
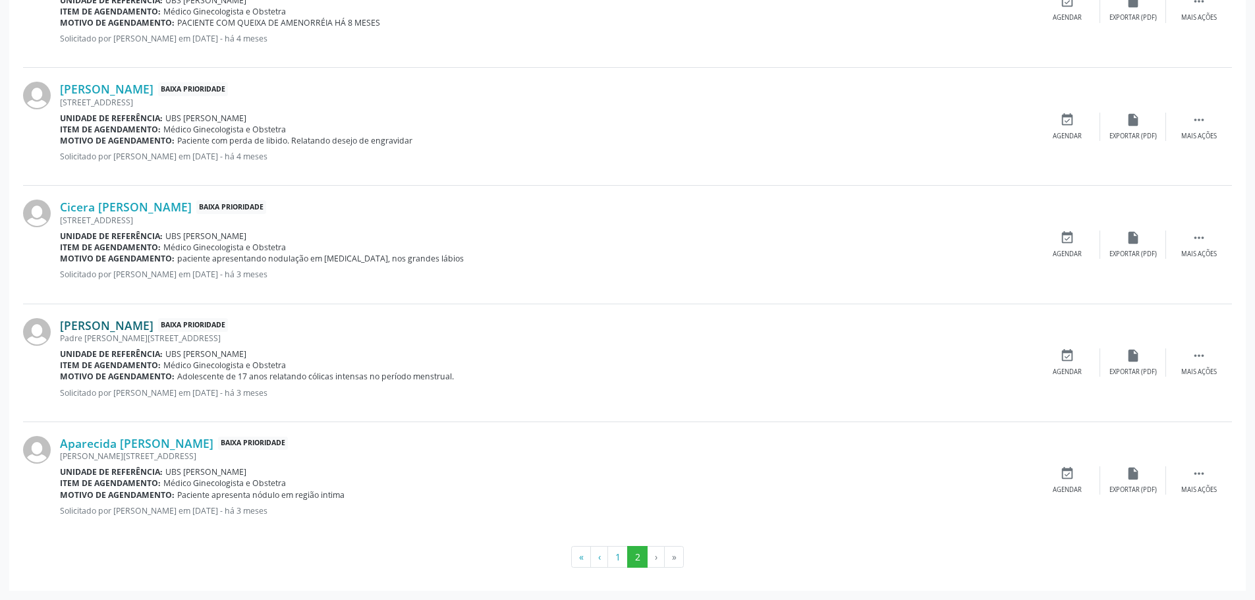
click at [127, 322] on link "Maria Rayssa Rodrigues de Sousa" at bounding box center [107, 325] width 94 height 14
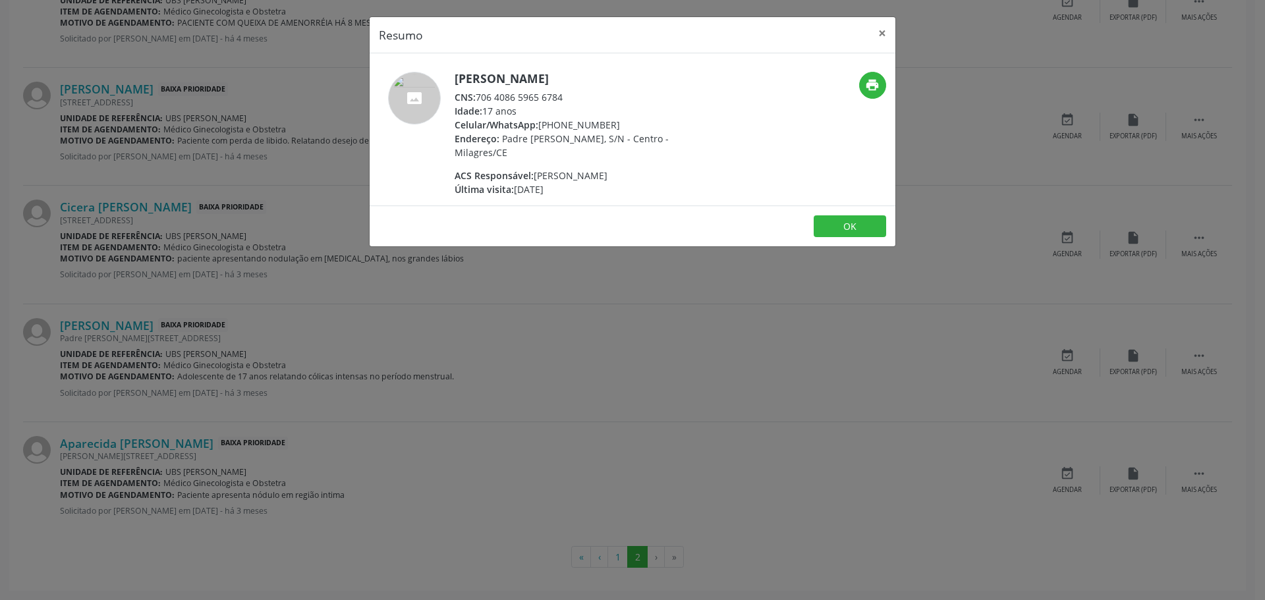
click at [607, 352] on div "Resumo × Maria Rayssa Rodrigues de Sousa CNS: 706 4086 5965 6784 Idade: 17 anos…" at bounding box center [632, 300] width 1265 height 600
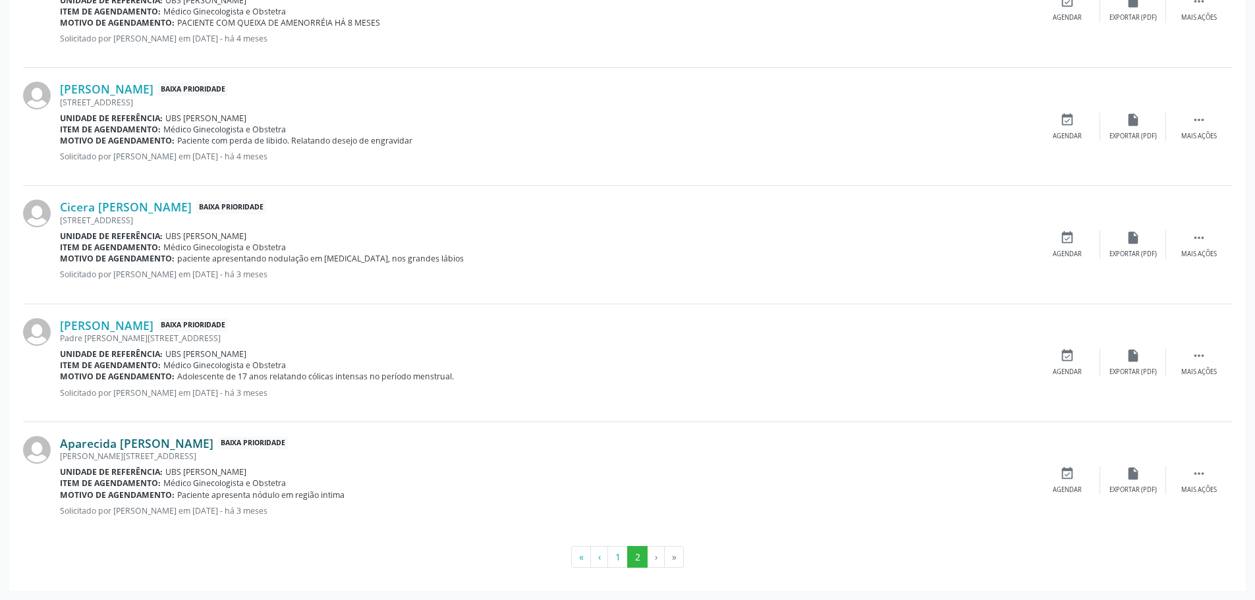
click at [142, 439] on link "Aparecida [PERSON_NAME]" at bounding box center [137, 443] width 154 height 14
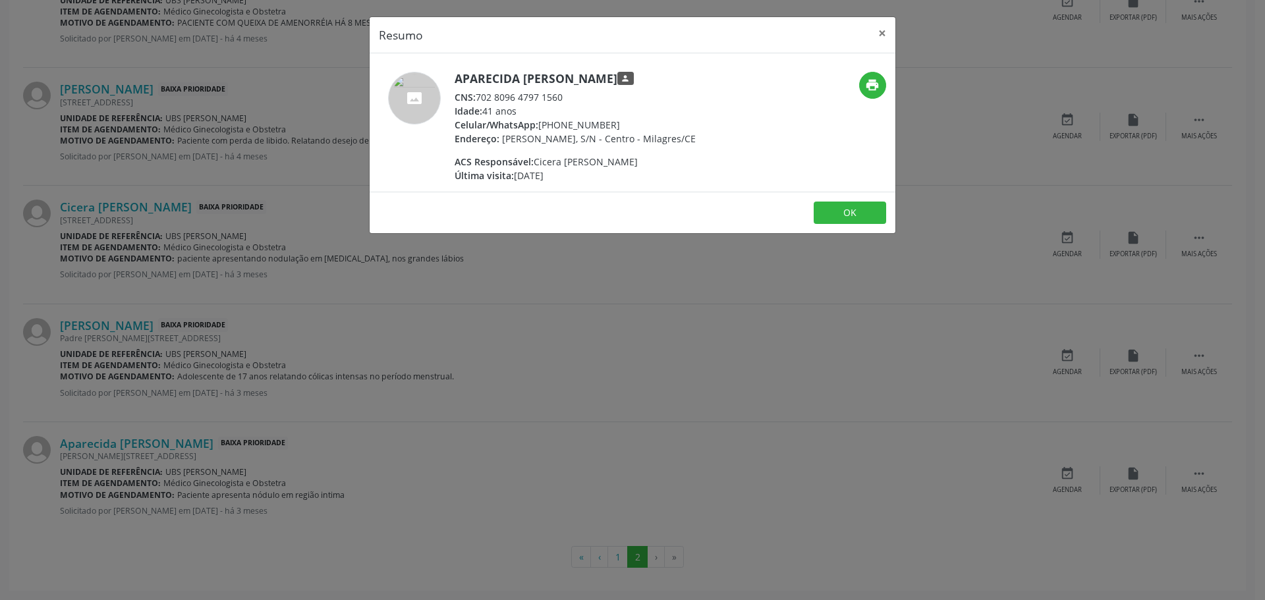
drag, startPoint x: 562, startPoint y: 438, endPoint x: 606, endPoint y: 512, distance: 86.6
click at [564, 441] on div "Resumo × Aparecida Neuma Ferreira dos Santos person CNS: 702 8096 4797 1560 Ida…" at bounding box center [632, 300] width 1265 height 600
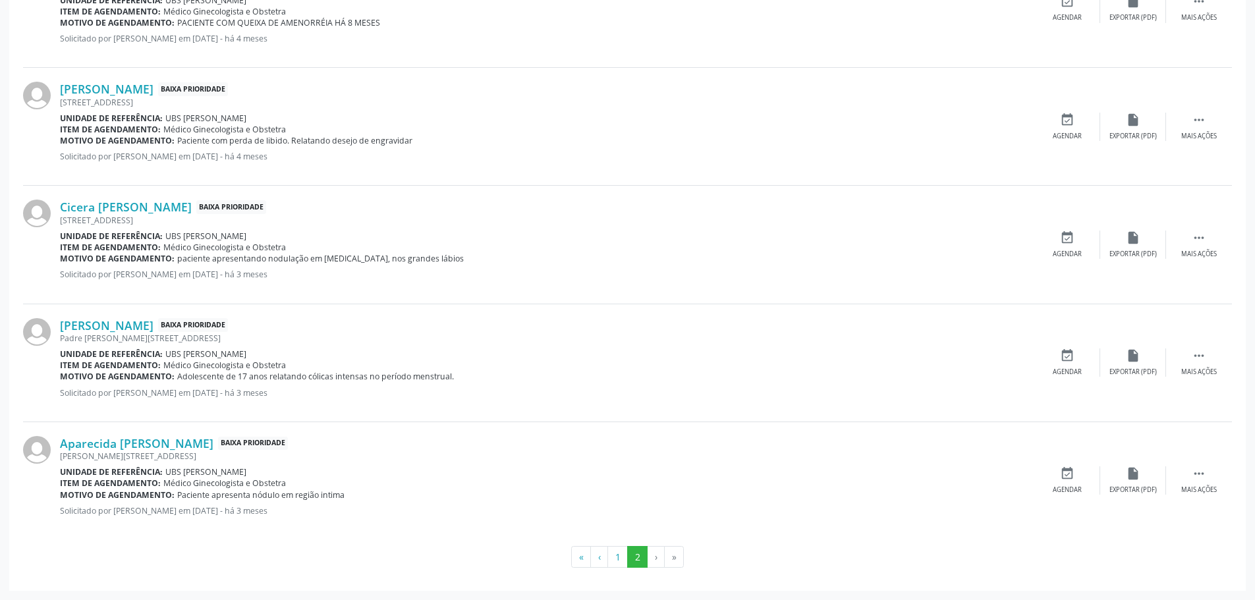
click at [654, 560] on li "›" at bounding box center [656, 557] width 17 height 22
